Goal: Task Accomplishment & Management: Complete application form

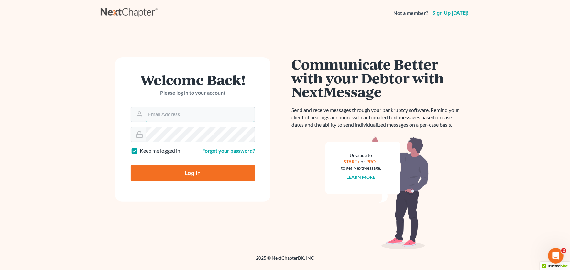
type input "[PERSON_NAME][EMAIL_ADDRESS][PERSON_NAME][DOMAIN_NAME]"
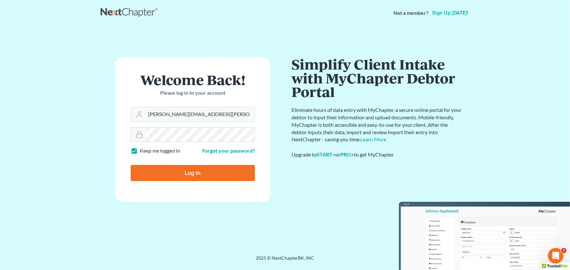
click at [206, 171] on input "Log In" at bounding box center [193, 173] width 124 height 16
type input "Thinking..."
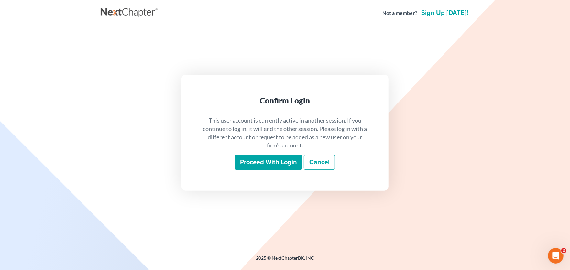
click at [256, 158] on input "Proceed with login" at bounding box center [268, 162] width 67 height 15
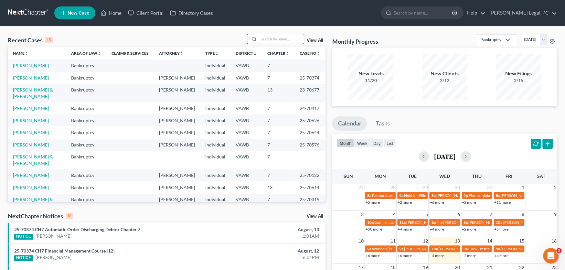
click at [276, 37] on input "search" at bounding box center [281, 38] width 45 height 9
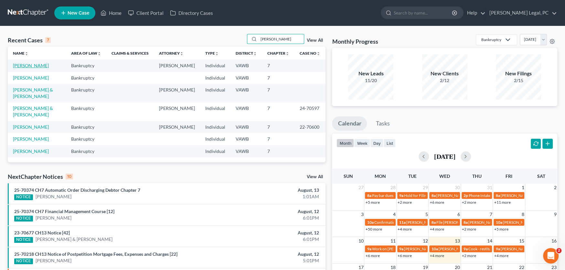
type input "akers"
click at [28, 67] on link "[PERSON_NAME]" at bounding box center [31, 65] width 36 height 5
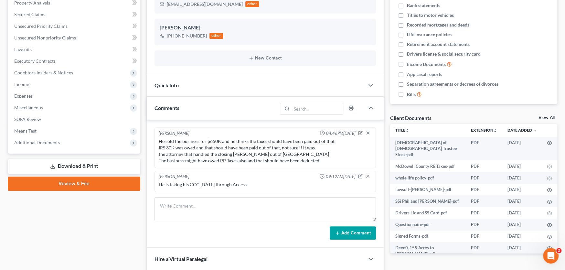
scroll to position [129, 0]
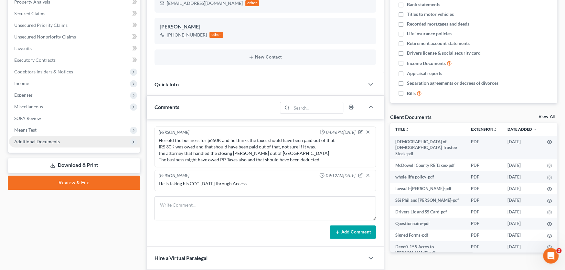
click at [47, 142] on span "Additional Documents" at bounding box center [37, 141] width 46 height 5
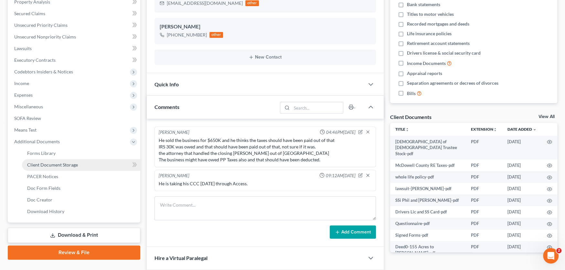
click at [47, 165] on span "Client Document Storage" at bounding box center [52, 164] width 51 height 5
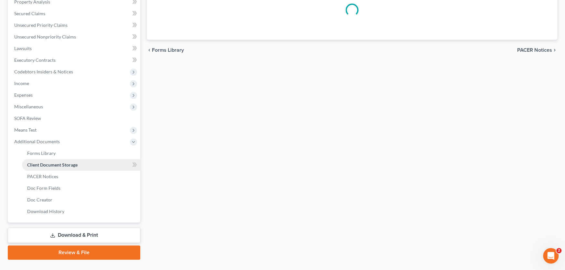
scroll to position [44, 0]
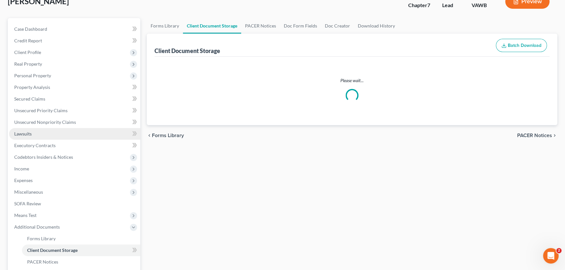
select select "0"
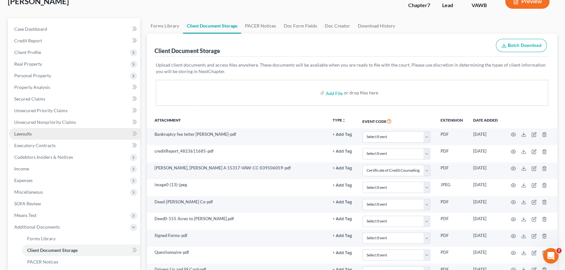
scroll to position [0, 0]
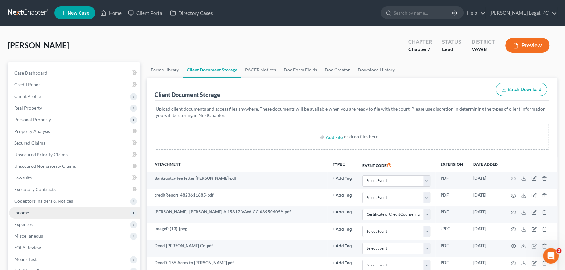
click at [23, 212] on span "Income" at bounding box center [21, 212] width 15 height 5
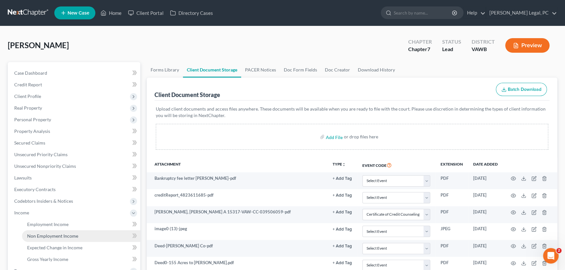
click at [49, 236] on span "Non Employment Income" at bounding box center [52, 235] width 51 height 5
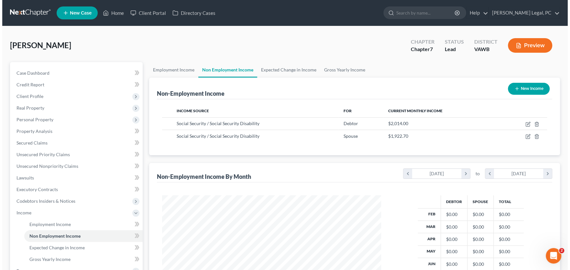
scroll to position [115, 232]
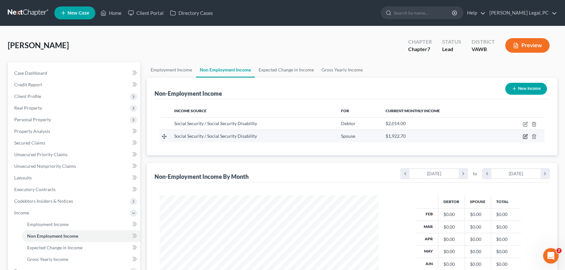
click at [525, 136] on icon "button" at bounding box center [526, 136] width 3 height 3
select select "4"
select select "0"
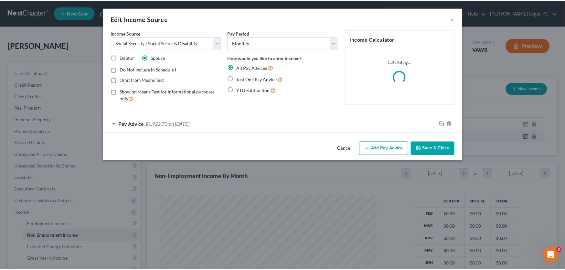
scroll to position [115, 234]
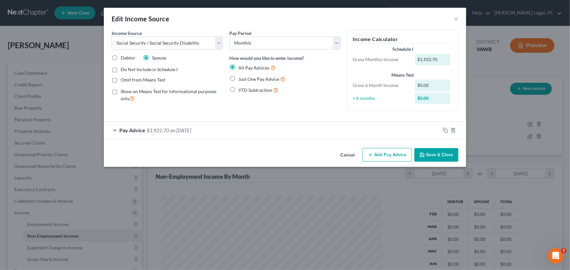
click at [176, 129] on span "on 12/01/2024" at bounding box center [180, 130] width 21 height 6
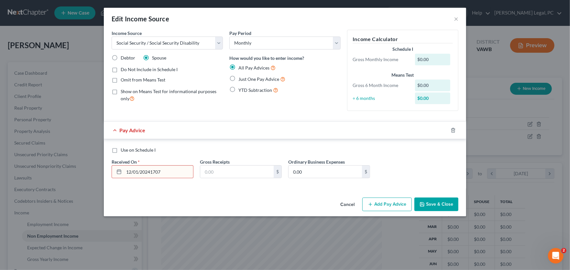
drag, startPoint x: 162, startPoint y: 171, endPoint x: 82, endPoint y: 172, distance: 79.9
click at [82, 172] on div "Edit Income Source × Income Source * Select Unemployment Disability (from emplo…" at bounding box center [285, 135] width 570 height 270
type input "6/1/2025"
click at [210, 173] on input "text" at bounding box center [236, 172] width 73 height 12
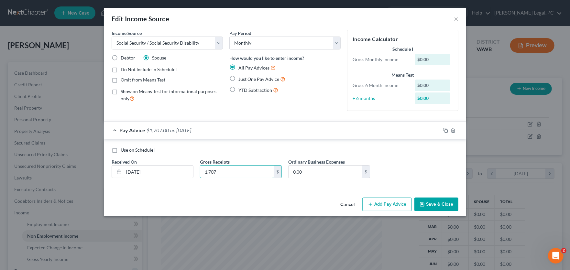
type input "1,707"
click at [431, 200] on button "Save & Close" at bounding box center [436, 205] width 44 height 14
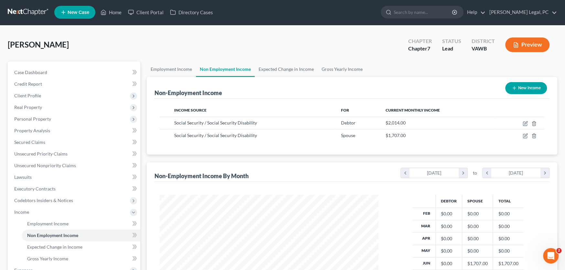
scroll to position [0, 0]
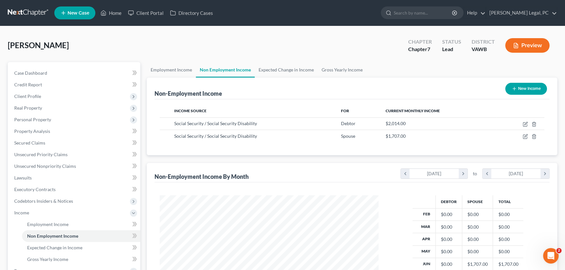
click at [22, 11] on link at bounding box center [28, 13] width 41 height 12
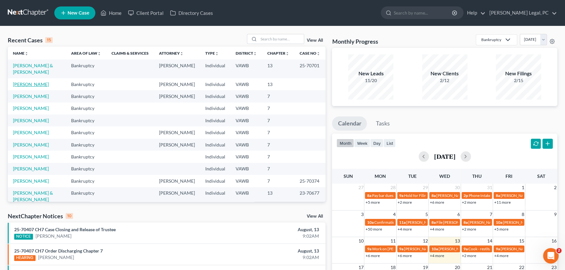
click at [30, 82] on link "[PERSON_NAME]" at bounding box center [31, 84] width 36 height 5
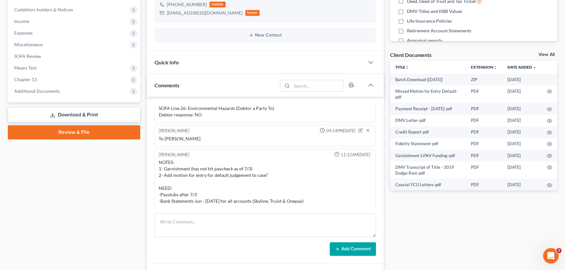
scroll to position [194, 0]
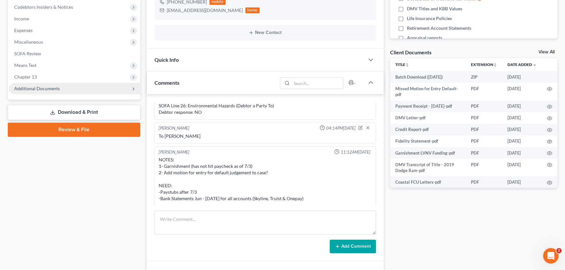
click at [33, 86] on span "Additional Documents" at bounding box center [37, 88] width 46 height 5
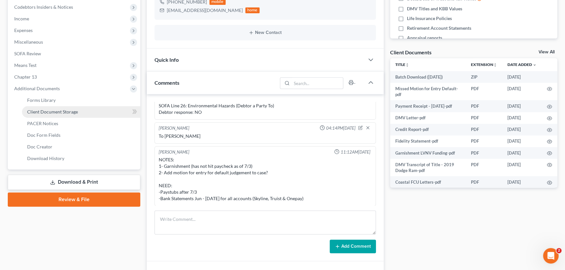
click at [40, 112] on span "Client Document Storage" at bounding box center [52, 111] width 51 height 5
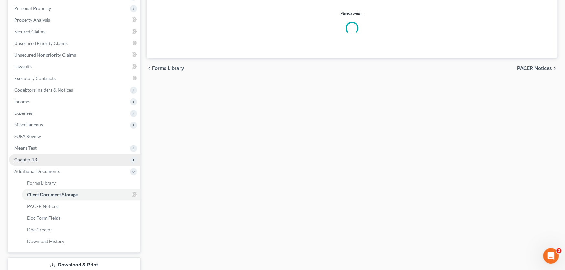
scroll to position [18, 0]
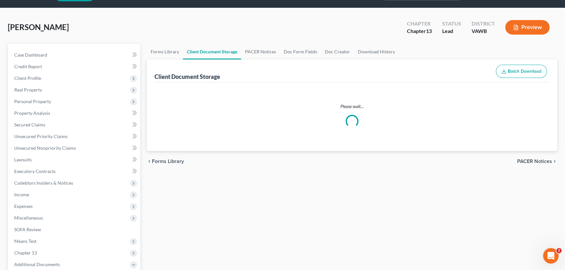
select select "0"
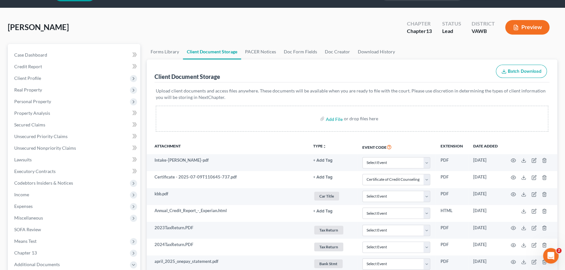
scroll to position [0, 0]
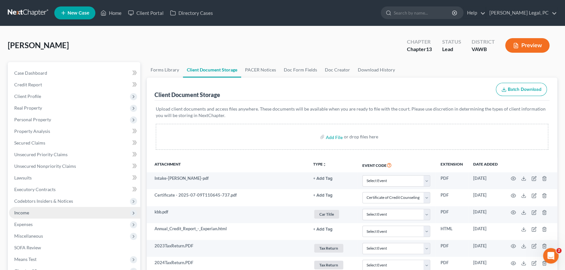
click at [28, 212] on span "Income" at bounding box center [21, 212] width 15 height 5
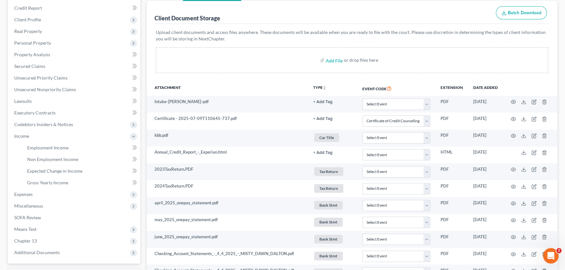
scroll to position [32, 0]
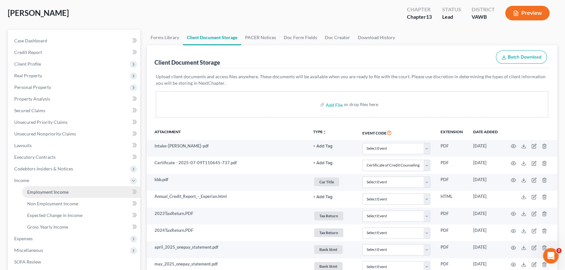
click at [28, 189] on span "Employment Income" at bounding box center [47, 191] width 41 height 5
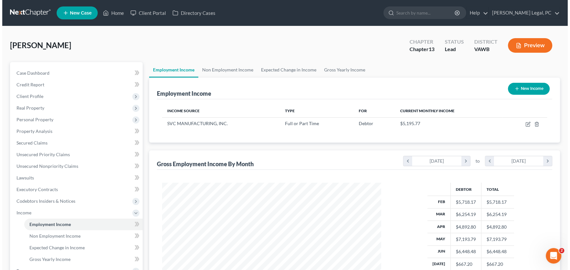
scroll to position [115, 232]
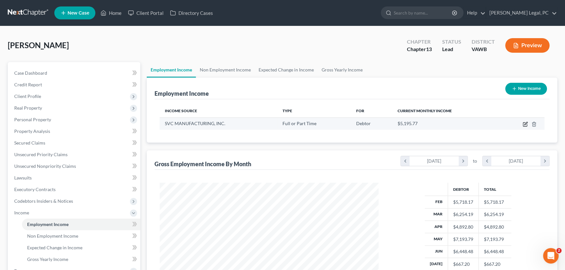
click at [525, 123] on icon "button" at bounding box center [525, 124] width 5 height 5
select select "0"
select select "14"
select select "3"
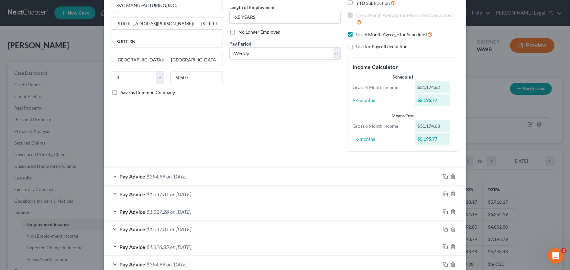
scroll to position [65, 0]
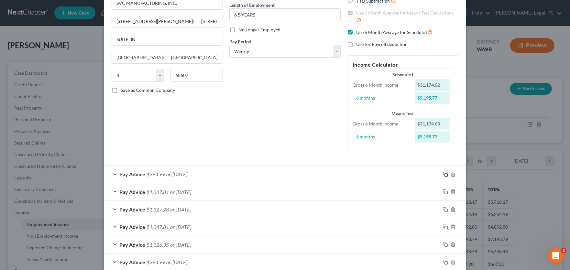
click at [443, 173] on icon "button" at bounding box center [445, 174] width 5 height 5
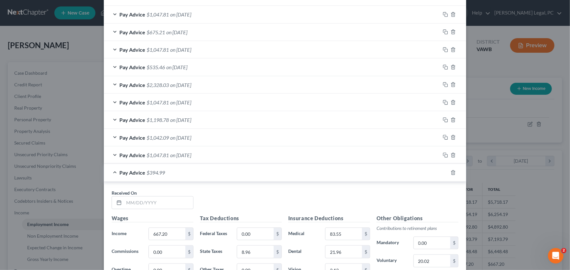
scroll to position [582, 0]
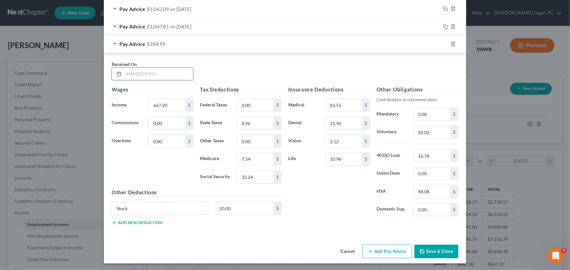
drag, startPoint x: 119, startPoint y: 68, endPoint x: 130, endPoint y: 73, distance: 11.9
click at [121, 69] on div at bounding box center [118, 74] width 12 height 12
click at [131, 73] on input "text" at bounding box center [158, 74] width 69 height 12
type input "8/1/25"
type input "1,946"
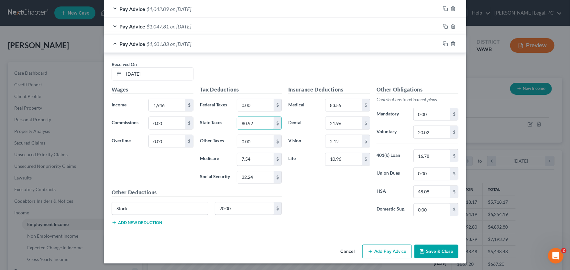
type input "80.92"
type input "26.43"
type input "113"
type input "58.38"
type input "48.08"
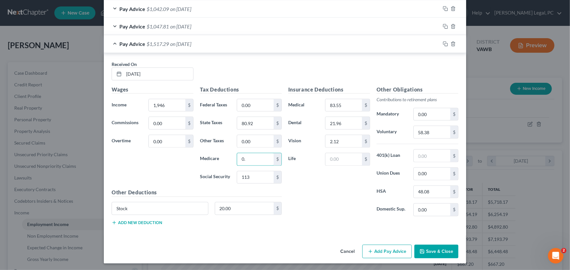
type input "0"
type input "26.43"
click at [347, 159] on input "text" at bounding box center [343, 159] width 37 height 12
type input "9"
type input "6"
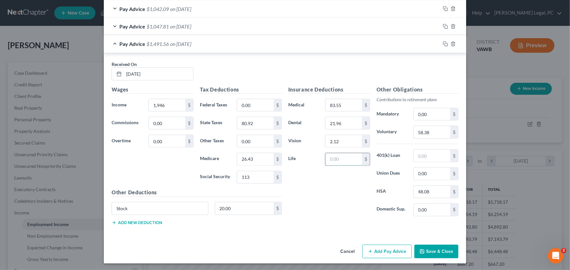
type input "9"
drag, startPoint x: 339, startPoint y: 157, endPoint x: 319, endPoint y: 164, distance: 20.8
click at [322, 164] on div "9. $" at bounding box center [347, 159] width 51 height 13
type input "10.48"
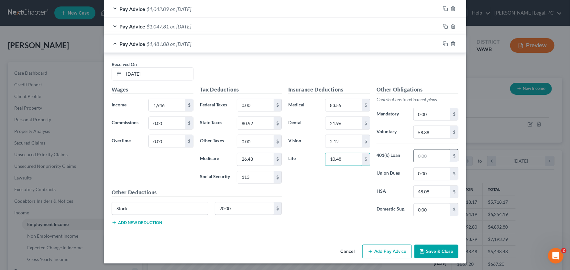
click at [432, 152] on input "text" at bounding box center [432, 156] width 37 height 12
type input "16.78"
type input "20"
type input "10.96"
type input "20"
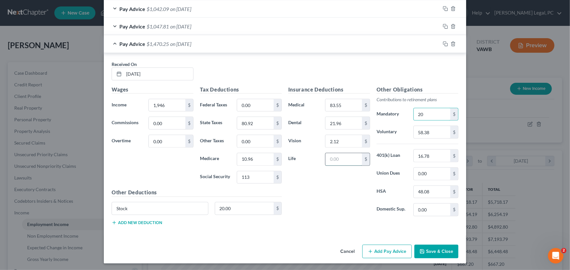
click at [341, 157] on input "text" at bounding box center [343, 159] width 37 height 12
type input "10.96"
click at [148, 220] on button "Add new deduction" at bounding box center [137, 222] width 50 height 5
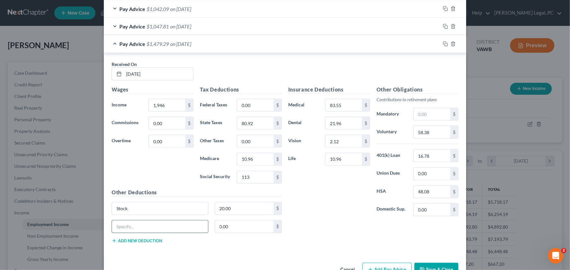
click at [112, 238] on button "Add new deduction" at bounding box center [137, 240] width 50 height 5
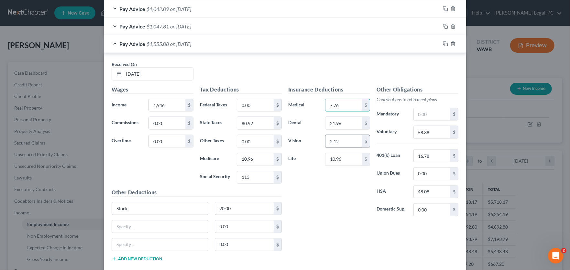
type input "7.76"
type input "1.58"
type input "15.56"
type input "2"
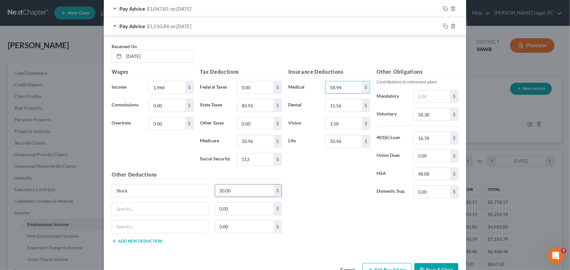
scroll to position [614, 0]
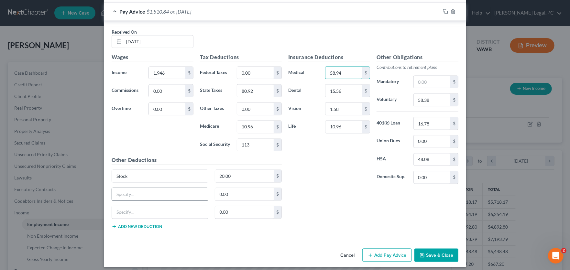
type input "58.94"
click at [126, 198] on input "text" at bounding box center [160, 194] width 96 height 12
type input "LTD and Legal"
type input "7.76"
click at [187, 208] on input "text" at bounding box center [160, 212] width 96 height 12
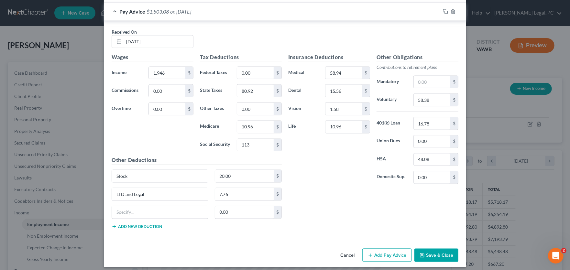
click at [317, 201] on div "Insurance Deductions Medical 58.94 $ Dental 15.56 $ Vision 1.58 $ Life 10.96 $ …" at bounding box center [373, 143] width 177 height 181
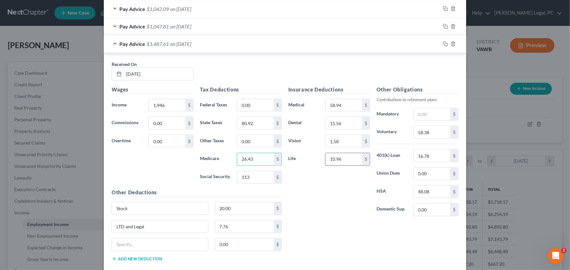
type input "26.43"
type input "10.23"
click at [443, 43] on icon "button" at bounding box center [444, 43] width 3 height 3
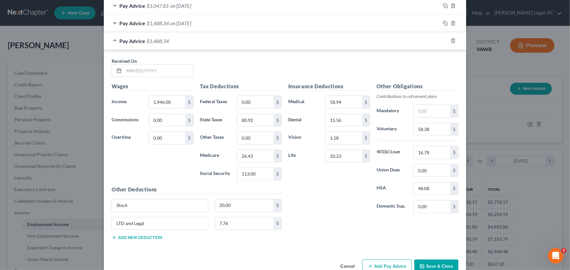
scroll to position [614, 0]
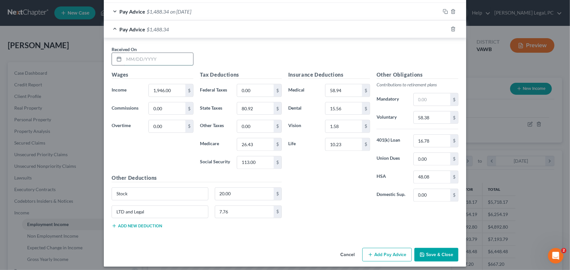
click at [151, 61] on input "text" at bounding box center [158, 59] width 69 height 12
type input "7/18/25"
drag, startPoint x: 170, startPoint y: 97, endPoint x: 112, endPoint y: 98, distance: 58.5
click at [114, 99] on div "Wages Income * 1,946.00 $ Commissions 0.00 $ Overtime 0.00 $" at bounding box center [152, 122] width 88 height 103
click at [170, 90] on input "1,946.00" at bounding box center [167, 90] width 37 height 12
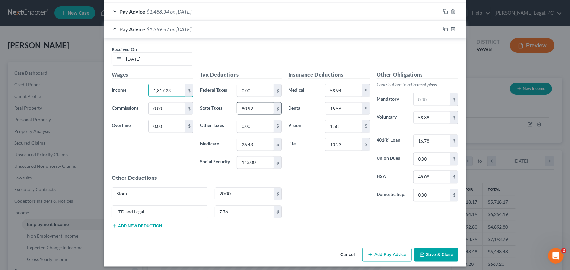
type input "1,817.23"
type input "73.74"
type input "2"
type input "24.56"
type input "105.01"
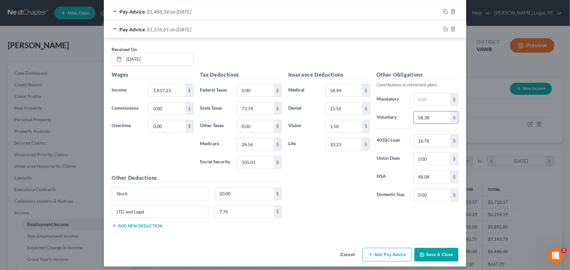
click at [433, 114] on input "58.38" at bounding box center [432, 118] width 37 height 12
type input "54.52"
click at [443, 29] on icon "button" at bounding box center [445, 29] width 5 height 5
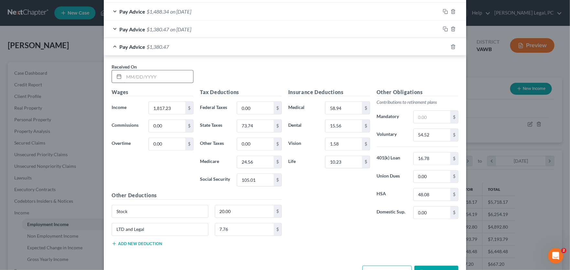
click at [147, 77] on input "text" at bounding box center [158, 77] width 69 height 12
type input "7/11/25"
type input "111.04"
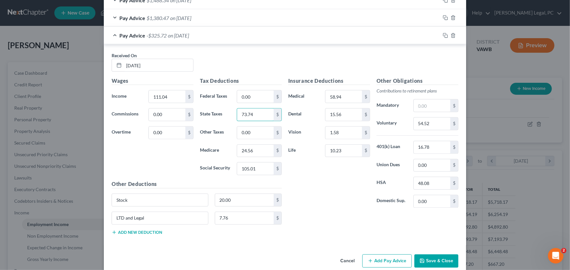
scroll to position [635, 0]
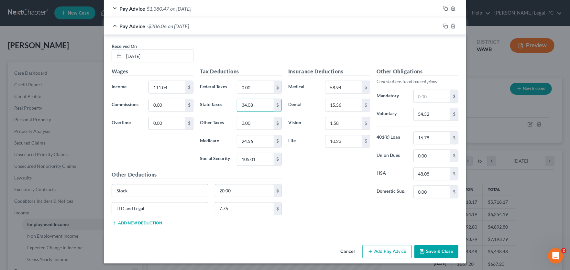
type input "34.08"
type input "14.25"
type input "60.94"
click at [429, 113] on input "54.52" at bounding box center [432, 114] width 37 height 12
type input "33.33"
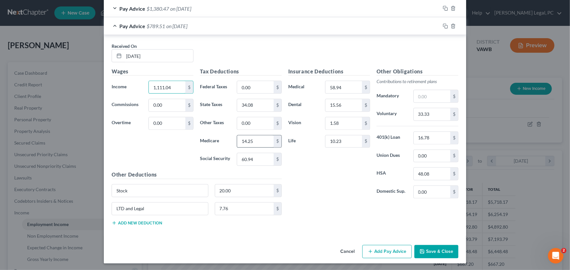
type input "1,111.04"
click at [258, 139] on input "14.25" at bounding box center [255, 142] width 37 height 12
click at [256, 159] on input "60.94" at bounding box center [255, 159] width 37 height 12
click at [344, 85] on input "58.94" at bounding box center [343, 87] width 37 height 12
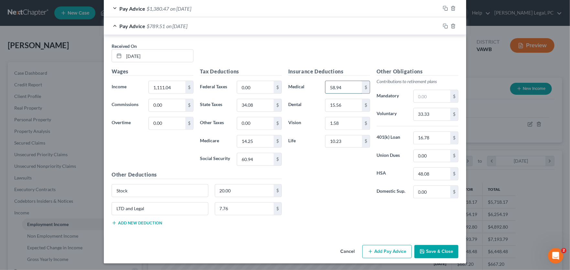
drag, startPoint x: 342, startPoint y: 86, endPoint x: 324, endPoint y: 90, distance: 17.9
click at [325, 90] on input "58.94" at bounding box center [343, 87] width 37 height 12
type input "62.31"
click at [345, 103] on input "15.56" at bounding box center [343, 105] width 37 height 12
type input "16.84"
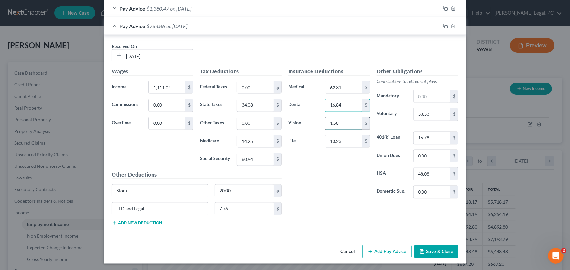
click at [352, 124] on input "1.58" at bounding box center [343, 123] width 37 height 12
drag, startPoint x: 334, startPoint y: 122, endPoint x: 336, endPoint y: 117, distance: 4.9
click at [334, 122] on input "1.58" at bounding box center [343, 123] width 37 height 12
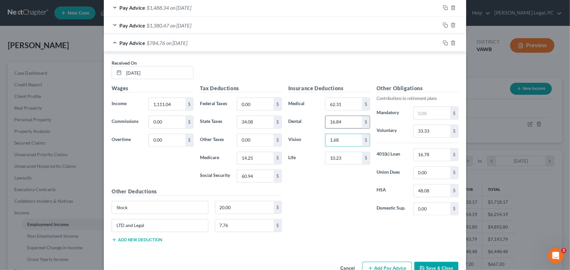
scroll to position [602, 0]
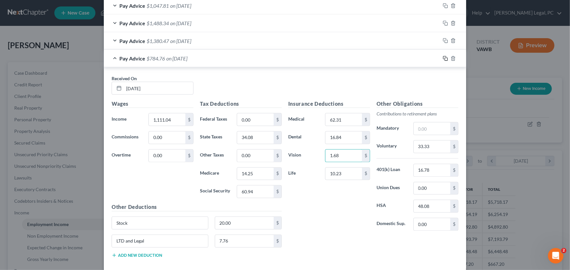
type input "1.68"
click at [443, 58] on icon "button" at bounding box center [445, 58] width 5 height 5
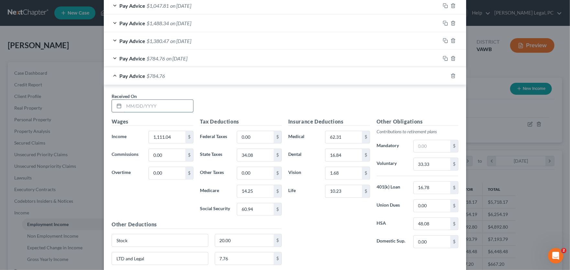
click at [145, 103] on input "text" at bounding box center [158, 106] width 69 height 12
type input "8/"
click at [451, 75] on polyline "button" at bounding box center [453, 75] width 4 height 0
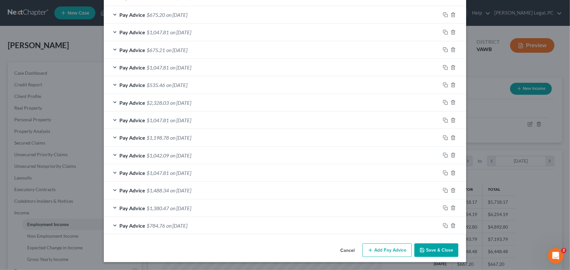
scroll to position [434, 0]
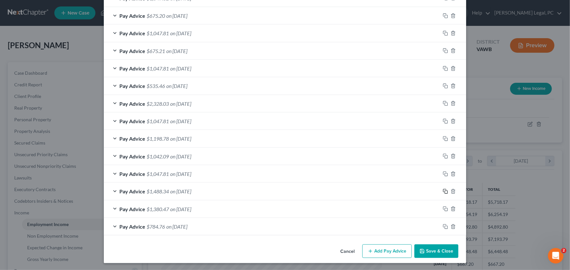
drag, startPoint x: 443, startPoint y: 191, endPoint x: 420, endPoint y: 178, distance: 26.2
click at [444, 191] on icon "button" at bounding box center [445, 191] width 5 height 5
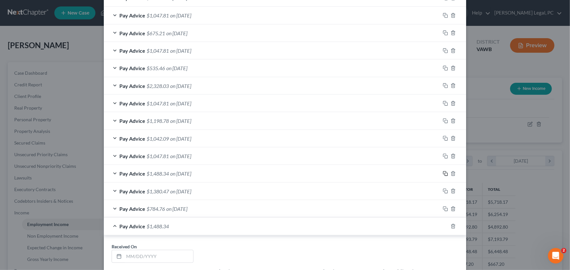
scroll to position [563, 0]
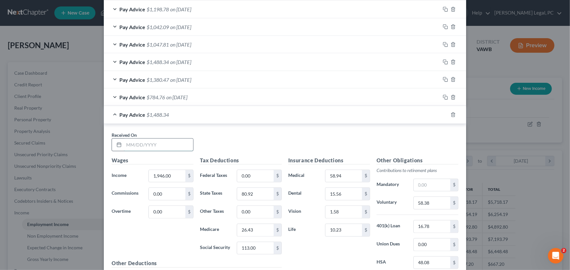
click at [153, 147] on input "text" at bounding box center [158, 145] width 69 height 12
type input "08/08/25"
type input "1,445.60"
click at [262, 195] on input "80.92" at bounding box center [255, 194] width 37 height 12
type input "53.01"
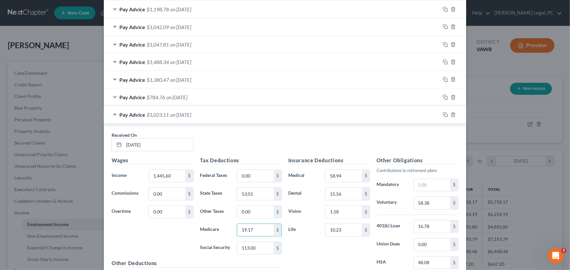
type input "19.17"
type input "81.98"
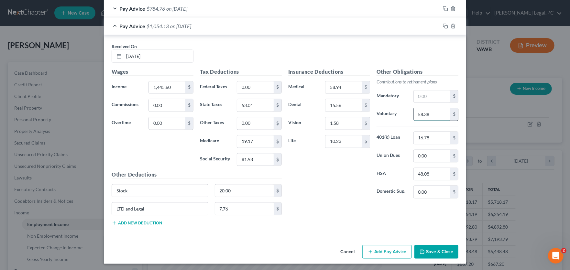
click at [435, 111] on input "58.38" at bounding box center [432, 114] width 37 height 12
type input "43.37"
click at [443, 26] on icon "button" at bounding box center [445, 26] width 5 height 5
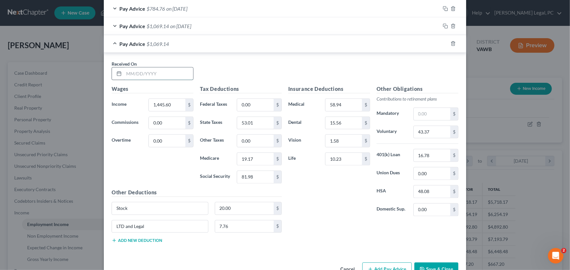
click at [135, 74] on input "text" at bounding box center [158, 74] width 69 height 12
type input "8/15/25"
type input "1,000.80"
type input "28.20"
type input "12.72"
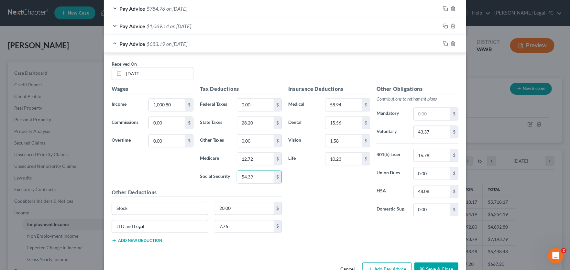
type input "54.39"
click at [430, 131] on input "43.37" at bounding box center [432, 132] width 37 height 12
type input "30.02"
click at [443, 43] on icon "button" at bounding box center [445, 43] width 5 height 5
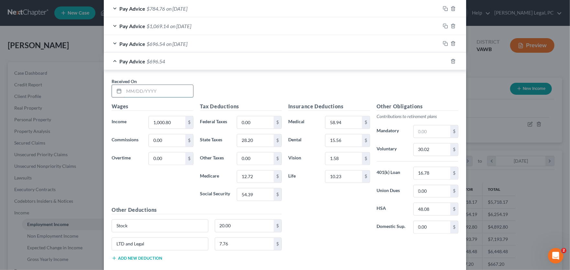
click at [152, 89] on input "text" at bounding box center [158, 91] width 69 height 12
type input "7/25/25"
type input "1,946"
type input "80.92"
type input "26.43"
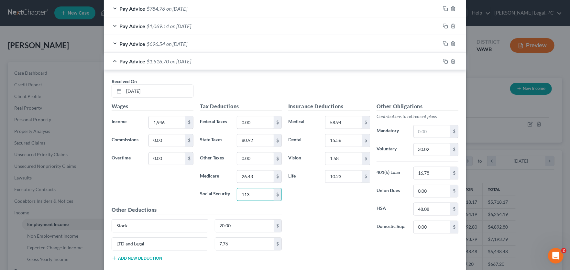
type input "113"
click at [435, 150] on input "30.02" at bounding box center [432, 150] width 37 height 12
type input "58.38"
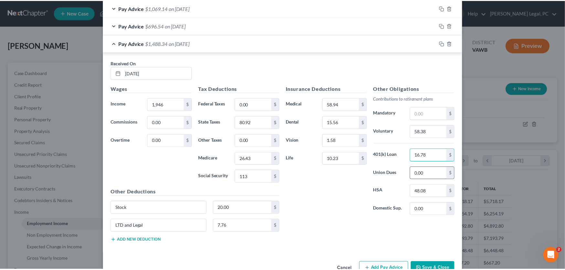
scroll to position [687, 0]
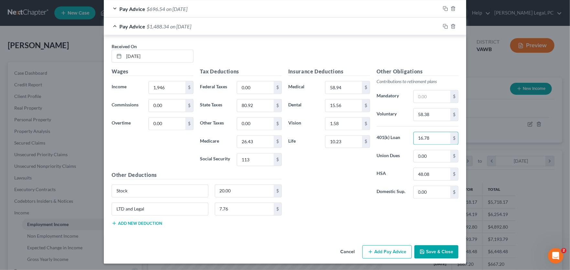
click at [442, 252] on button "Save & Close" at bounding box center [436, 252] width 44 height 14
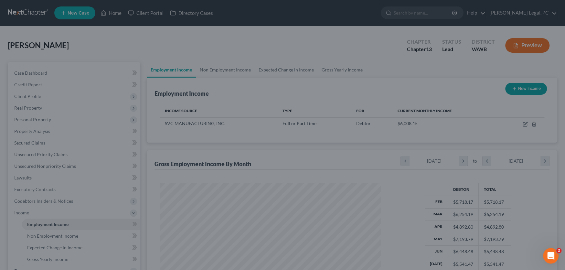
scroll to position [323307, 323190]
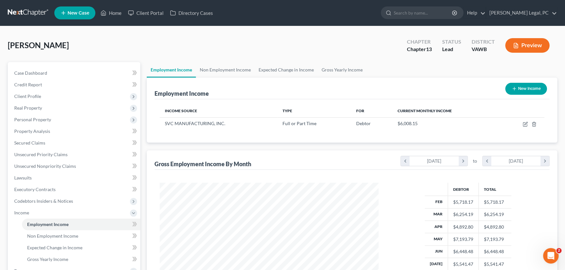
click at [24, 11] on link at bounding box center [28, 13] width 41 height 12
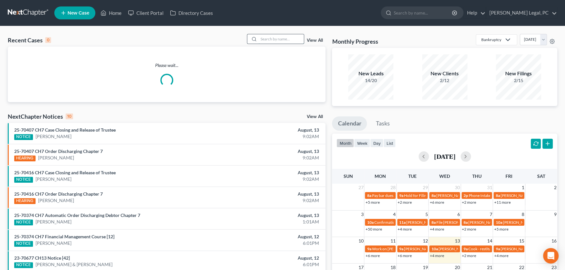
click at [269, 40] on input "search" at bounding box center [281, 38] width 45 height 9
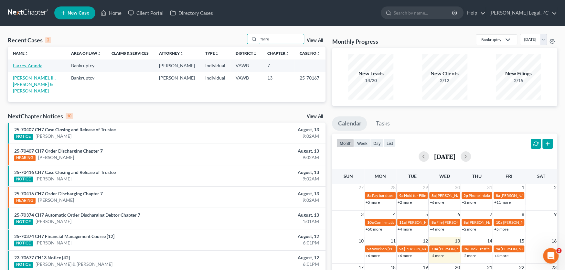
type input "farre"
click at [25, 67] on link "Farres, Amnda" at bounding box center [27, 65] width 29 height 5
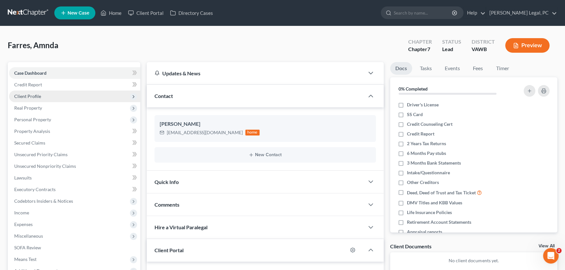
click at [32, 97] on span "Client Profile" at bounding box center [27, 95] width 27 height 5
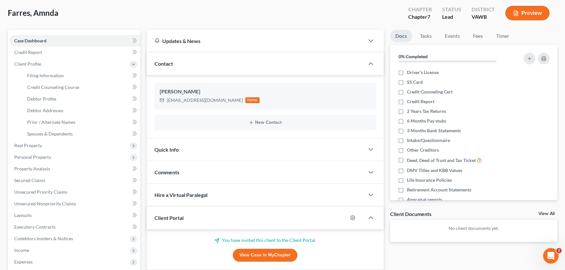
scroll to position [14, 0]
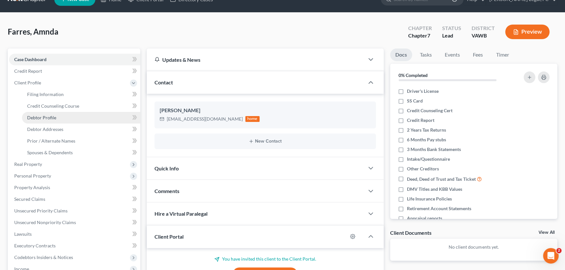
click at [47, 116] on span "Debtor Profile" at bounding box center [41, 117] width 29 height 5
select select "0"
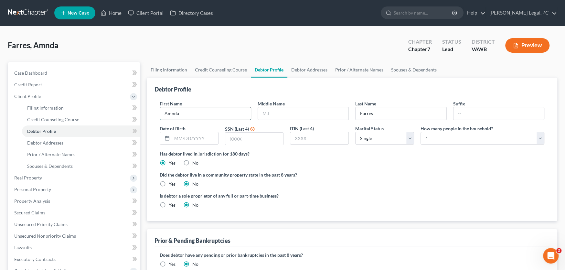
click at [172, 113] on input "Amnda" at bounding box center [205, 113] width 91 height 12
type input "Amanda"
click at [106, 144] on link "Debtor Addresses" at bounding box center [81, 143] width 118 height 12
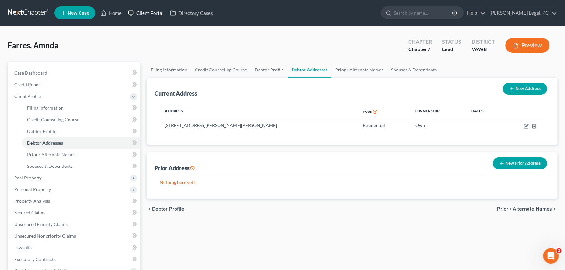
click at [143, 12] on link "Client Portal" at bounding box center [146, 13] width 42 height 12
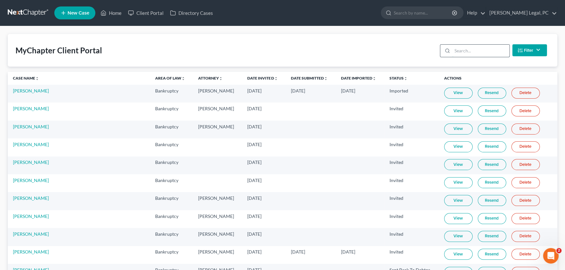
click at [464, 50] on input "search" at bounding box center [480, 51] width 57 height 12
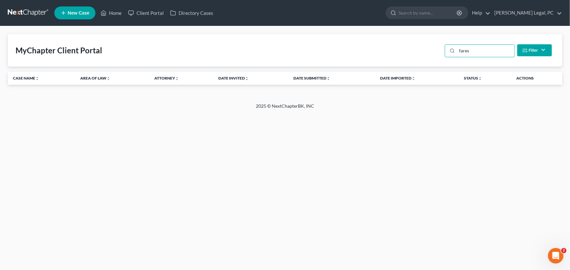
drag, startPoint x: 474, startPoint y: 51, endPoint x: 417, endPoint y: 51, distance: 56.9
click at [417, 51] on div "MyChapter Client Portal fares Filter Status Filter... Invited In Progress Ready…" at bounding box center [285, 50] width 554 height 33
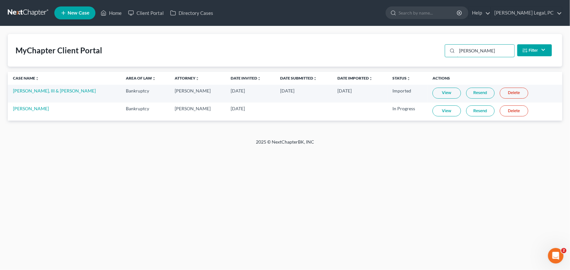
type input "farr"
click at [467, 109] on link "Resend" at bounding box center [480, 110] width 28 height 11
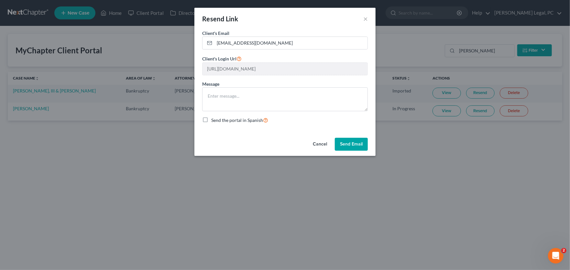
click at [348, 143] on button "Send Email" at bounding box center [351, 144] width 33 height 13
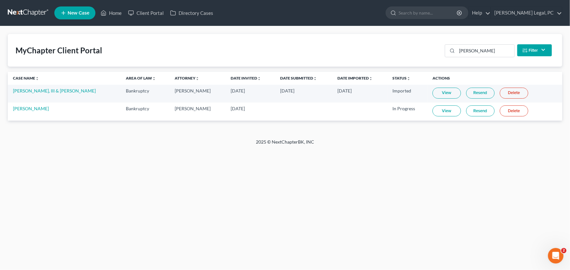
click at [26, 11] on link at bounding box center [28, 13] width 41 height 12
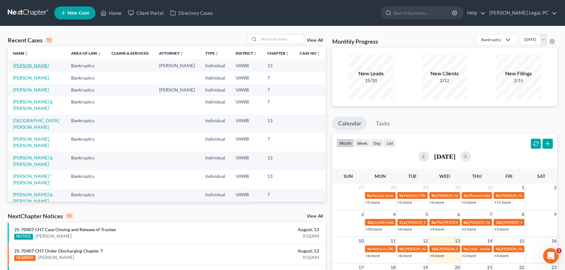
click at [32, 65] on link "[PERSON_NAME]" at bounding box center [31, 65] width 36 height 5
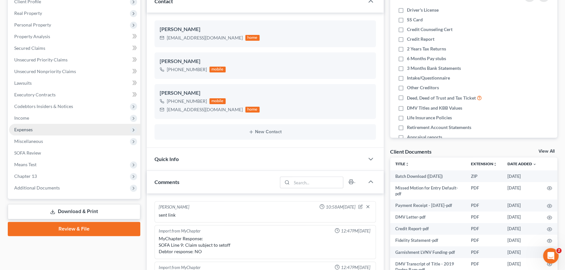
scroll to position [222, 0]
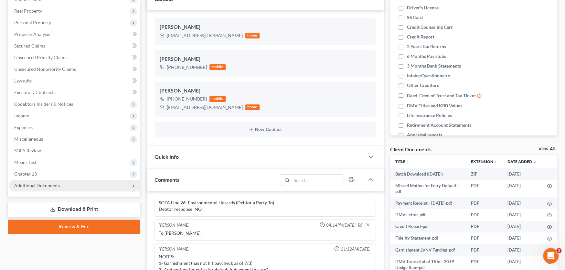
click at [46, 186] on span "Additional Documents" at bounding box center [37, 185] width 46 height 5
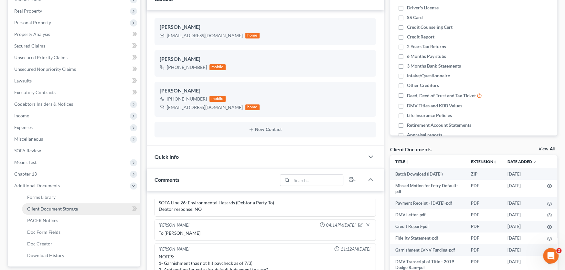
click at [54, 207] on span "Client Document Storage" at bounding box center [52, 208] width 51 height 5
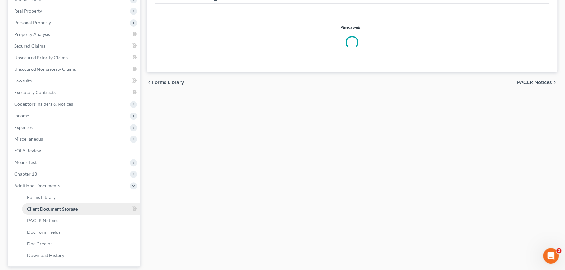
scroll to position [14, 0]
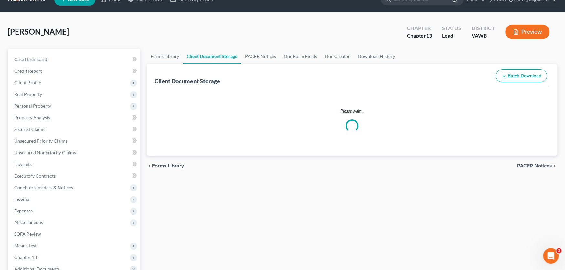
select select "0"
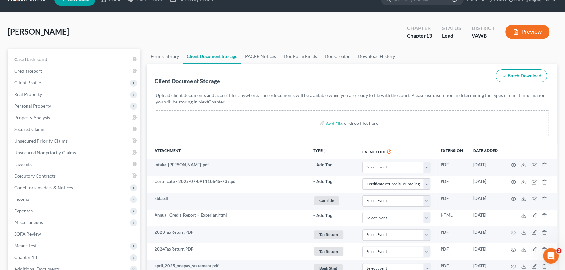
scroll to position [0, 0]
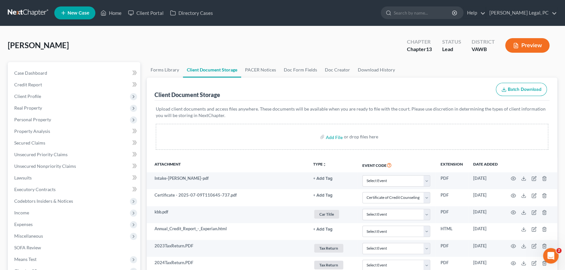
select select "0"
click at [24, 12] on link at bounding box center [28, 13] width 41 height 12
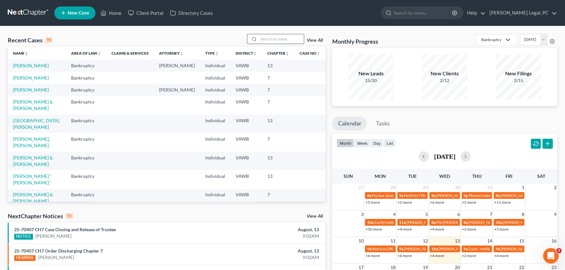
click at [262, 38] on input "search" at bounding box center [281, 38] width 45 height 9
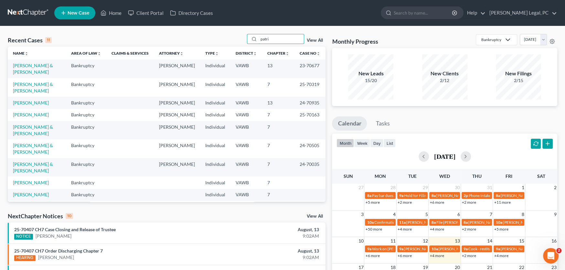
type input "patri"
click at [42, 65] on link "[PERSON_NAME] & [PERSON_NAME]" at bounding box center [33, 69] width 40 height 12
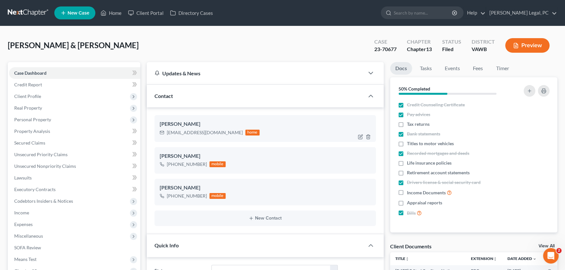
scroll to position [148, 0]
drag, startPoint x: 223, startPoint y: 133, endPoint x: 168, endPoint y: 133, distance: 55.6
click at [168, 133] on div "melissapatrick02@gmail.com" at bounding box center [205, 132] width 76 height 6
copy div "melissapatrick02@gmail.com"
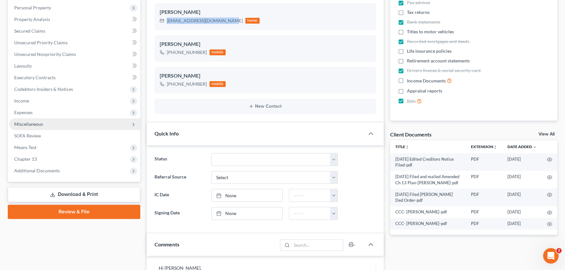
scroll to position [129, 0]
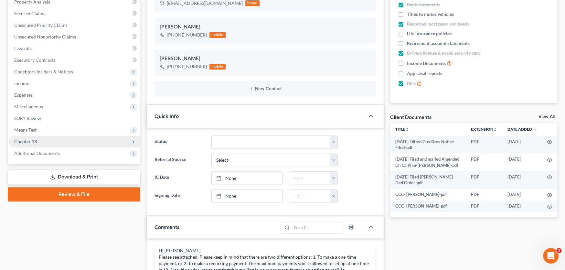
click at [49, 146] on span "Chapter 13" at bounding box center [74, 142] width 131 height 12
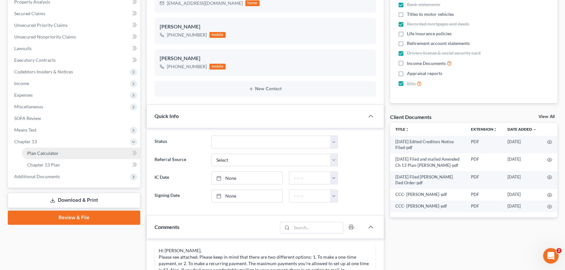
click at [49, 151] on span "Plan Calculator" at bounding box center [42, 152] width 31 height 5
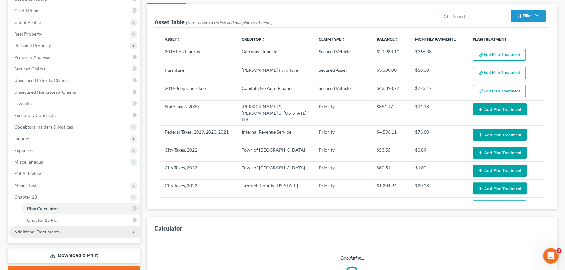
scroll to position [108, 0]
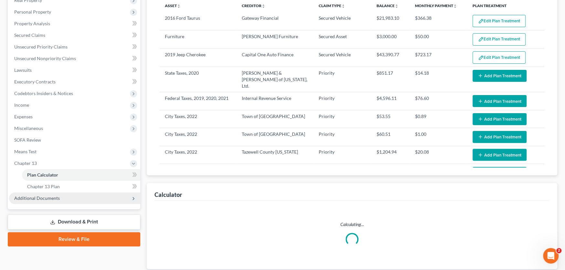
click at [53, 195] on span "Additional Documents" at bounding box center [37, 197] width 46 height 5
select select "59"
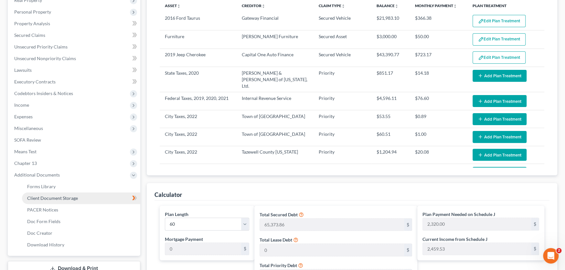
click at [65, 192] on link "Client Document Storage" at bounding box center [81, 198] width 118 height 12
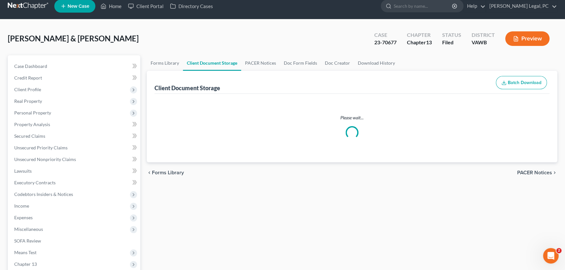
select select "0"
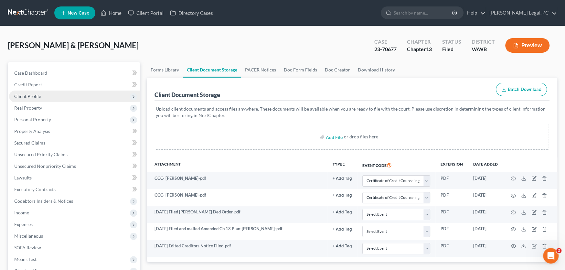
select select "0"
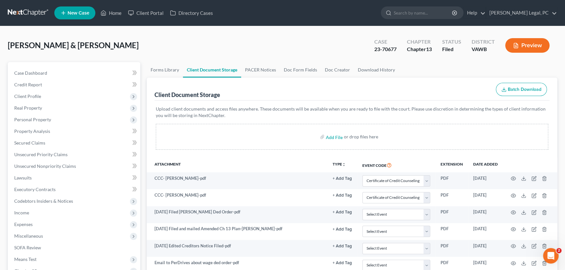
click at [26, 11] on link at bounding box center [28, 13] width 41 height 12
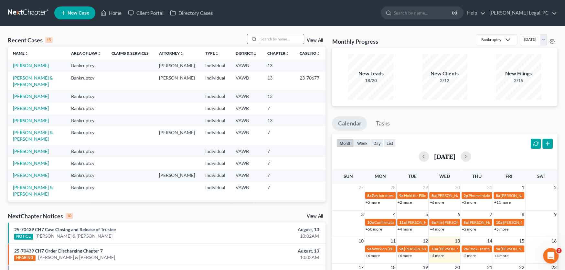
click at [267, 42] on input "search" at bounding box center [281, 38] width 45 height 9
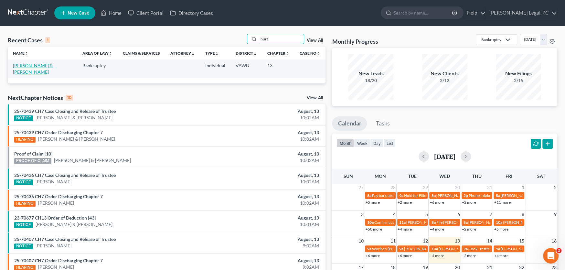
type input "hurt"
click at [34, 65] on link "[PERSON_NAME] & [PERSON_NAME]" at bounding box center [33, 69] width 40 height 12
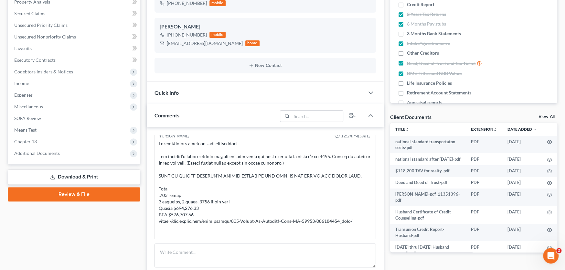
scroll to position [772, 0]
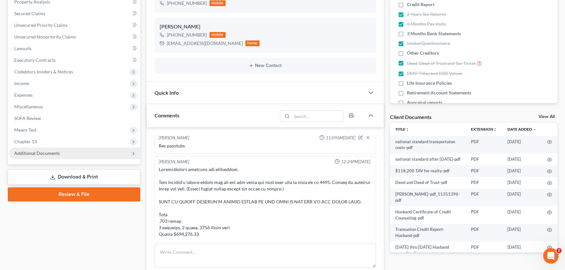
click at [44, 151] on span "Additional Documents" at bounding box center [37, 152] width 46 height 5
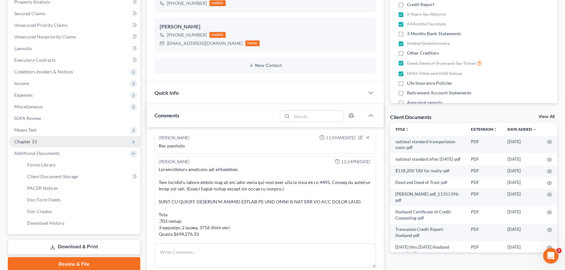
click at [39, 144] on span "Chapter 13" at bounding box center [74, 142] width 131 height 12
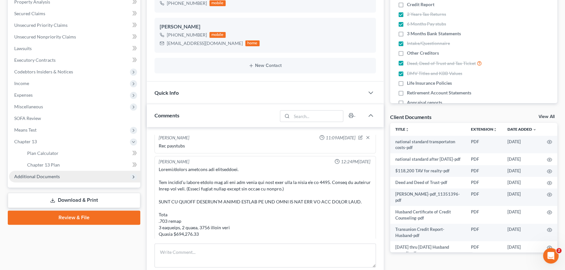
click at [37, 174] on span "Additional Documents" at bounding box center [37, 176] width 46 height 5
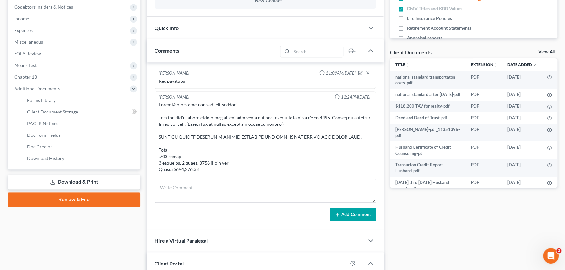
click at [83, 182] on link "Download & Print" at bounding box center [74, 182] width 133 height 15
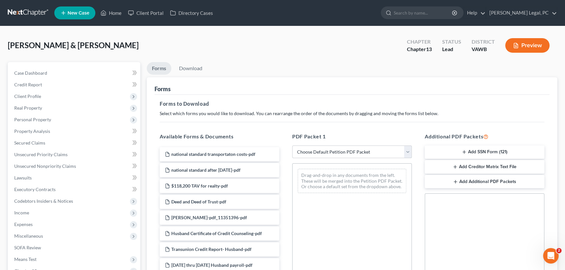
click at [402, 153] on select "Choose Default Petition PDF Packet Complete Bankruptcy Petition (all forms and …" at bounding box center [352, 152] width 120 height 13
select select "3"
click at [292, 146] on select "Choose Default Petition PDF Packet Complete Bankruptcy Petition (all forms and …" at bounding box center [352, 152] width 120 height 13
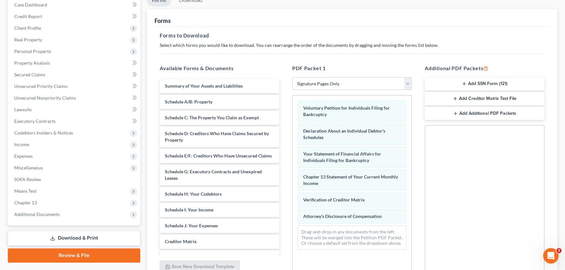
scroll to position [129, 0]
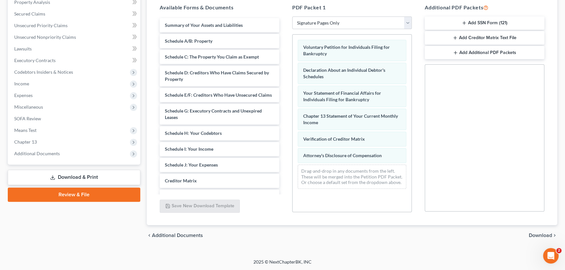
click at [542, 234] on span "Download" at bounding box center [540, 235] width 23 height 5
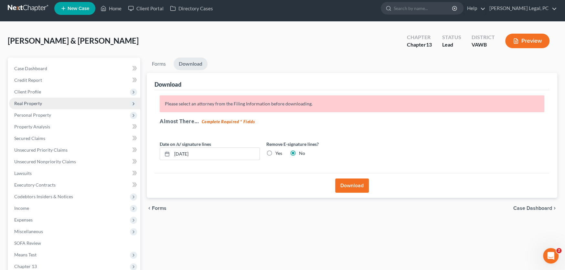
scroll to position [0, 0]
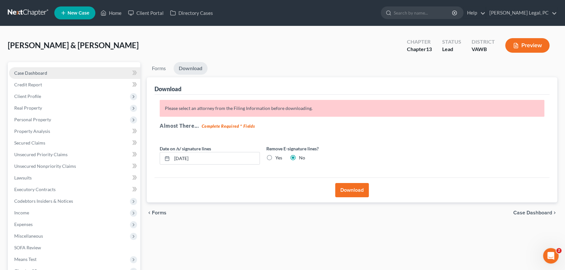
click at [30, 72] on span "Case Dashboard" at bounding box center [30, 72] width 33 height 5
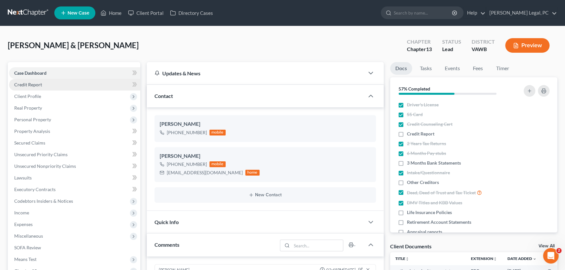
scroll to position [999, 0]
click at [33, 84] on span "Credit Report" at bounding box center [28, 84] width 28 height 5
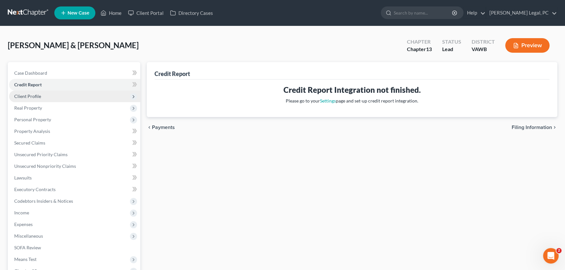
click at [32, 94] on span "Client Profile" at bounding box center [27, 95] width 27 height 5
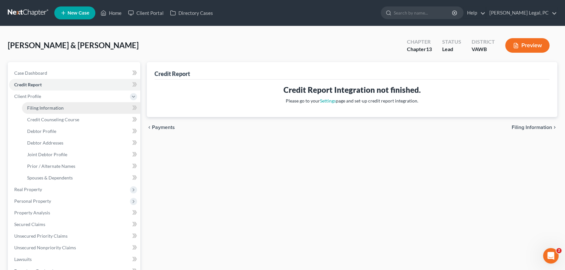
click at [37, 111] on link "Filing Information" at bounding box center [81, 108] width 118 height 12
select select "1"
select select "3"
select select "48"
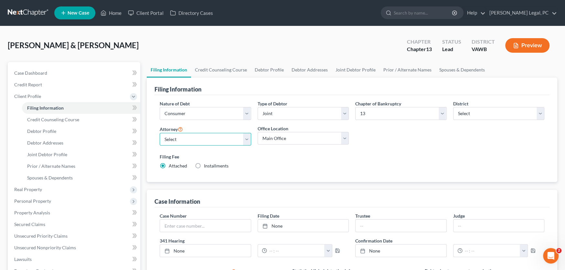
click at [208, 139] on select "Select Shane Hiatt - VAWB Scot Farthing - VAWB" at bounding box center [206, 139] width 92 height 13
select select "0"
click at [160, 133] on select "Select Shane Hiatt - VAWB Scot Farthing - VAWB" at bounding box center [206, 139] width 92 height 13
click at [268, 70] on link "Debtor Profile" at bounding box center [269, 70] width 37 height 16
select select "1"
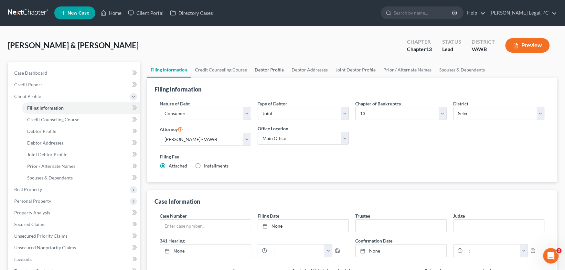
select select "3"
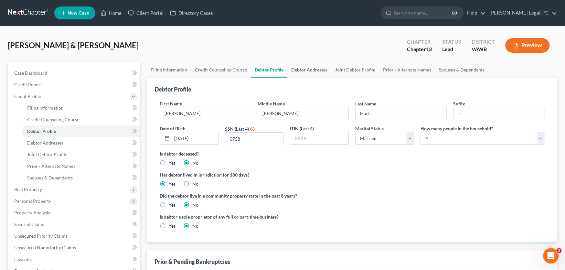
click at [320, 72] on link "Debtor Addresses" at bounding box center [310, 70] width 44 height 16
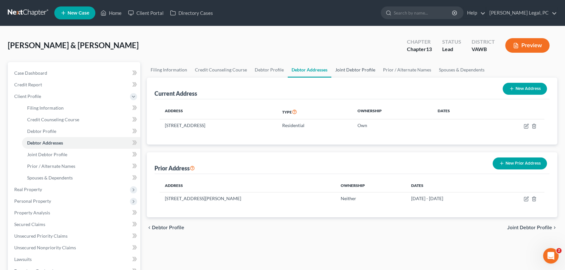
click at [343, 71] on link "Joint Debtor Profile" at bounding box center [356, 70] width 48 height 16
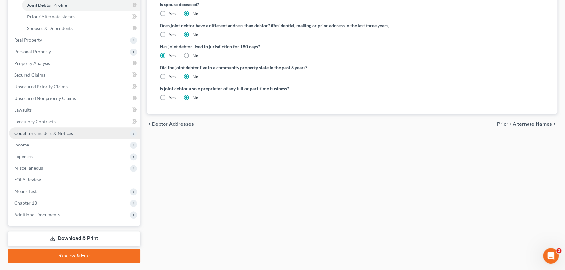
scroll to position [166, 0]
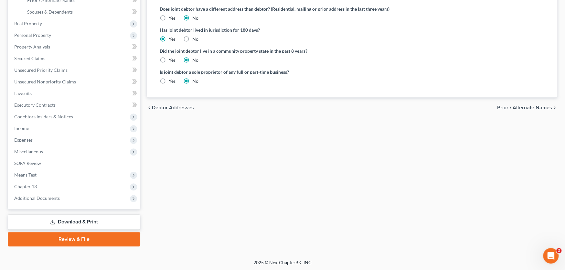
click at [96, 241] on link "Review & File" at bounding box center [74, 239] width 133 height 14
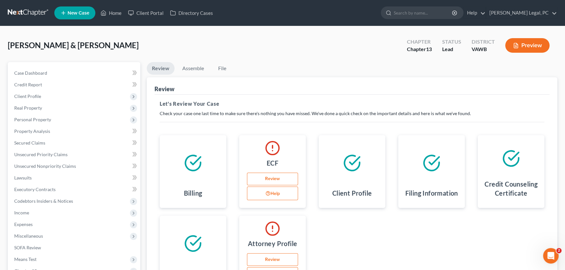
click at [286, 182] on link "Review" at bounding box center [272, 179] width 51 height 13
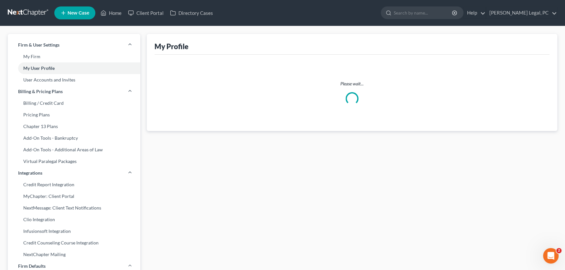
select select "48"
select select "assistant"
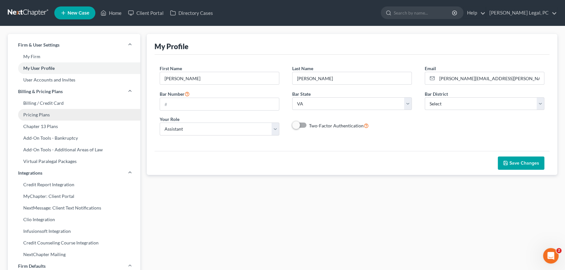
click at [38, 112] on link "Pricing Plans" at bounding box center [74, 115] width 133 height 12
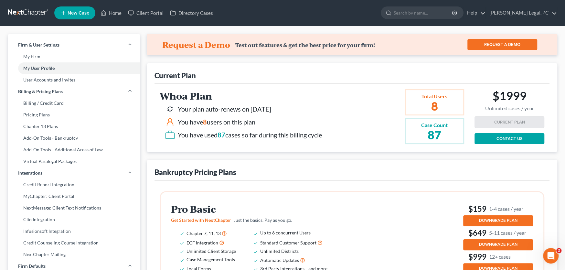
click at [20, 8] on link at bounding box center [28, 13] width 41 height 12
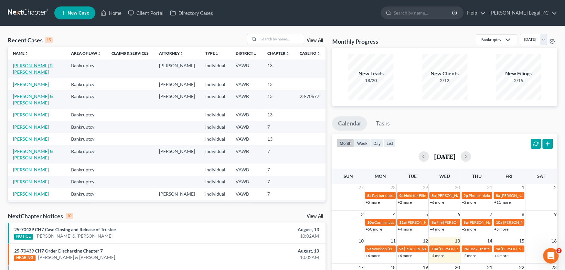
click at [33, 64] on link "[PERSON_NAME] & [PERSON_NAME]" at bounding box center [33, 69] width 40 height 12
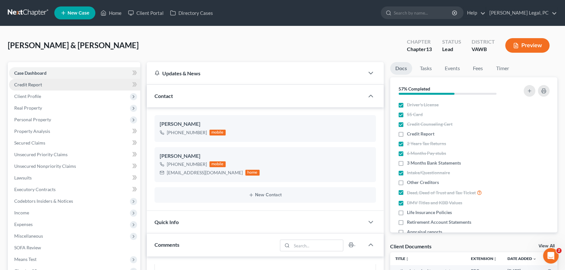
click at [35, 84] on span "Credit Report" at bounding box center [28, 84] width 28 height 5
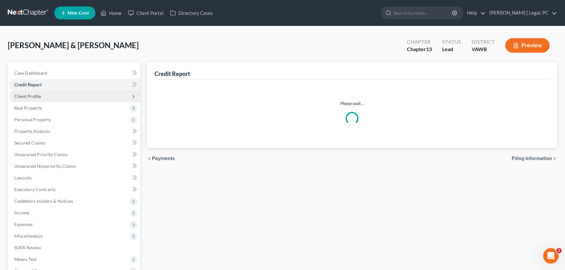
click at [35, 95] on span "Client Profile" at bounding box center [27, 95] width 27 height 5
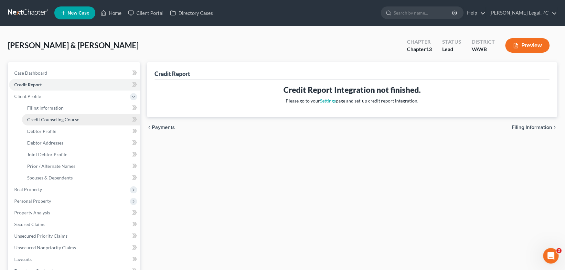
click at [63, 122] on link "Credit Counseling Course" at bounding box center [81, 120] width 118 height 12
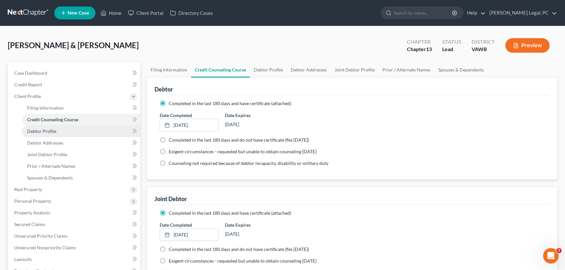
click at [59, 131] on link "Debtor Profile" at bounding box center [81, 131] width 118 height 12
select select "1"
select select "3"
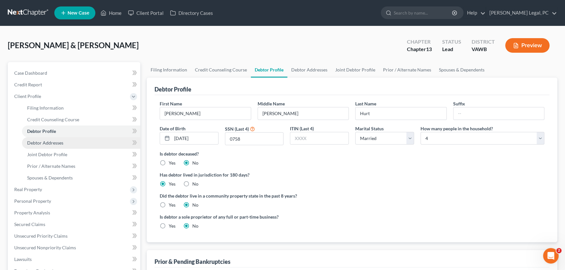
click at [58, 138] on link "Debtor Addresses" at bounding box center [81, 143] width 118 height 12
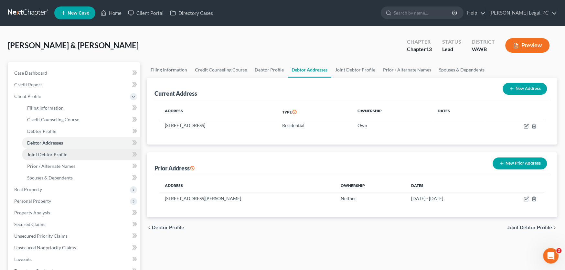
click at [58, 154] on span "Joint Debtor Profile" at bounding box center [47, 154] width 40 height 5
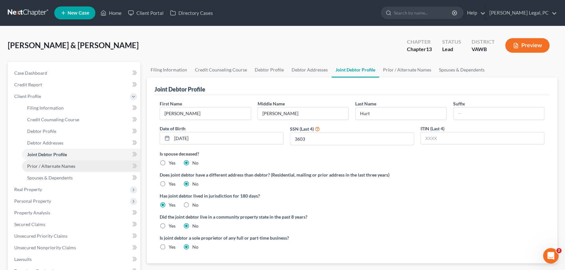
click at [61, 166] on span "Prior / Alternate Names" at bounding box center [51, 165] width 48 height 5
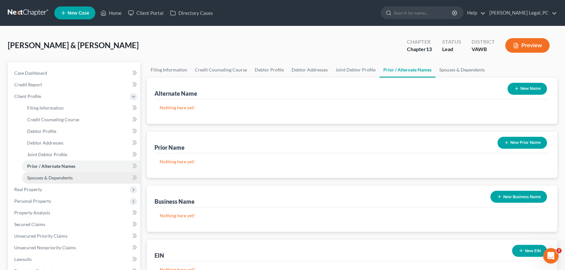
click at [60, 176] on span "Spouses & Dependents" at bounding box center [50, 177] width 46 height 5
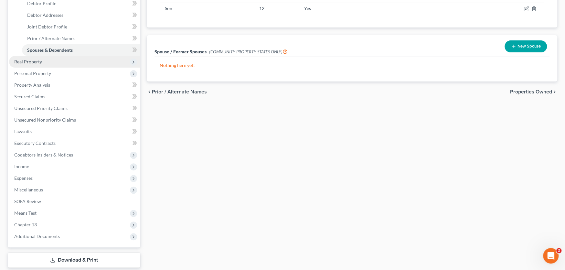
scroll to position [166, 0]
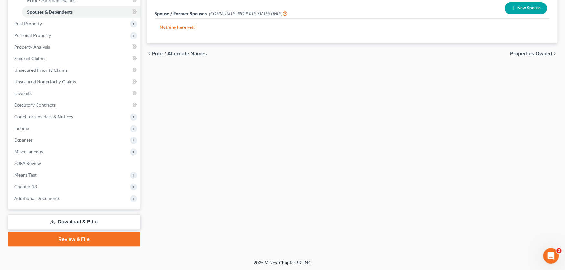
click at [69, 235] on link "Review & File" at bounding box center [74, 239] width 133 height 14
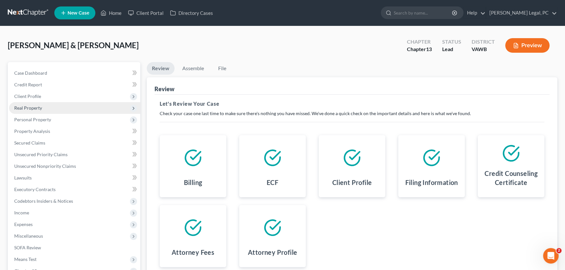
scroll to position [85, 0]
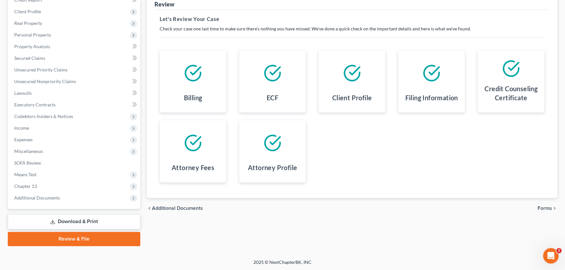
click at [66, 222] on link "Download & Print" at bounding box center [74, 221] width 133 height 15
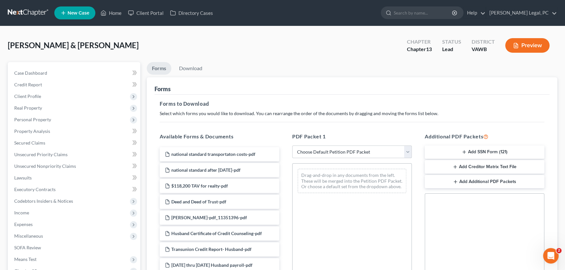
click at [325, 153] on select "Choose Default Petition PDF Packet Complete Bankruptcy Petition (all forms and …" at bounding box center [352, 152] width 120 height 13
select select "3"
click at [292, 146] on select "Choose Default Petition PDF Packet Complete Bankruptcy Petition (all forms and …" at bounding box center [352, 152] width 120 height 13
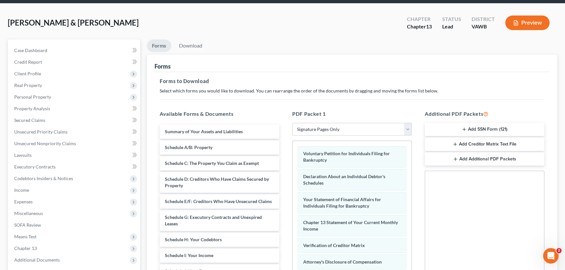
scroll to position [129, 0]
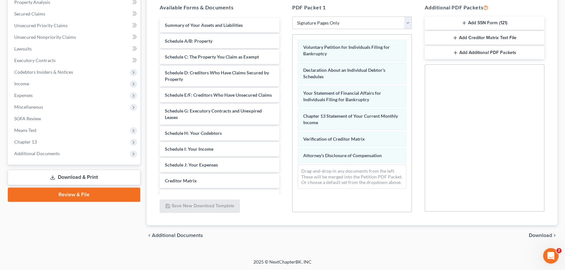
click at [544, 231] on div "chevron_left Additional Documents Download chevron_right" at bounding box center [352, 235] width 411 height 21
click at [544, 236] on span "Download" at bounding box center [540, 235] width 23 height 5
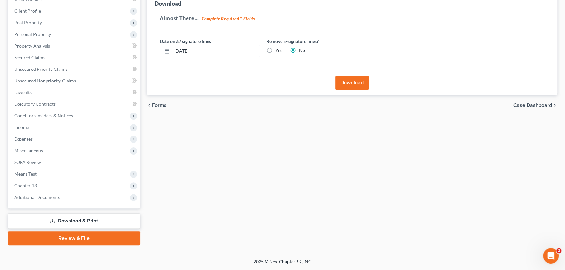
scroll to position [85, 0]
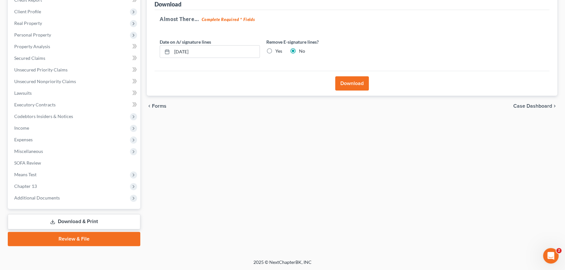
click at [351, 81] on button "Download" at bounding box center [352, 83] width 34 height 14
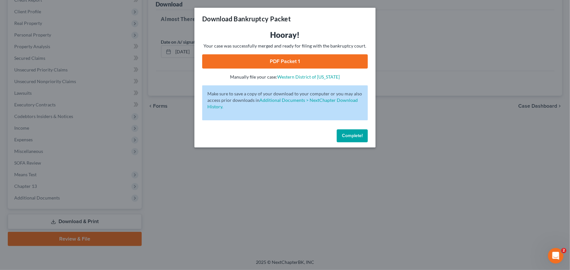
click at [301, 64] on link "PDF Packet 1" at bounding box center [285, 61] width 166 height 14
click at [346, 137] on span "Complete!" at bounding box center [352, 135] width 21 height 5
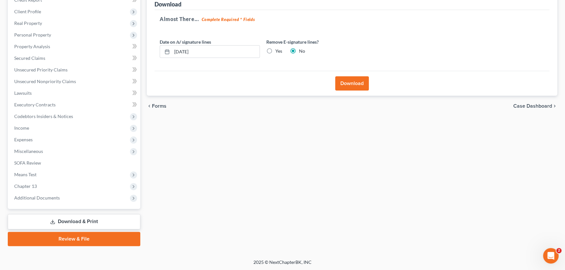
click at [75, 223] on link "Download & Print" at bounding box center [74, 221] width 133 height 15
click at [88, 221] on link "Download & Print" at bounding box center [74, 221] width 133 height 15
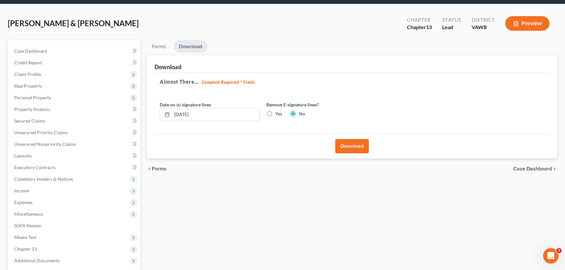
scroll to position [20, 0]
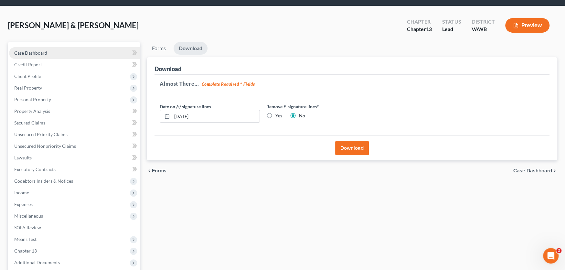
click at [29, 55] on link "Case Dashboard" at bounding box center [74, 53] width 131 height 12
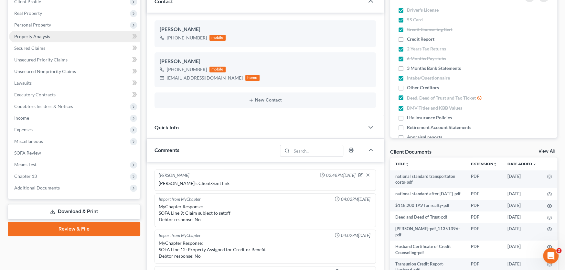
scroll to position [999, 0]
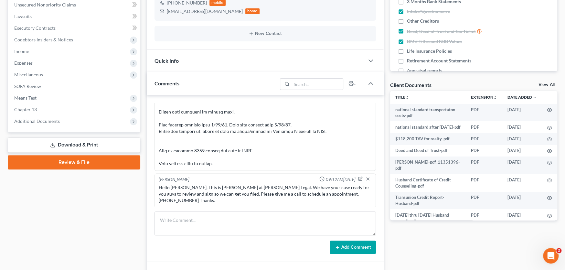
click at [89, 144] on link "Download & Print" at bounding box center [74, 144] width 133 height 15
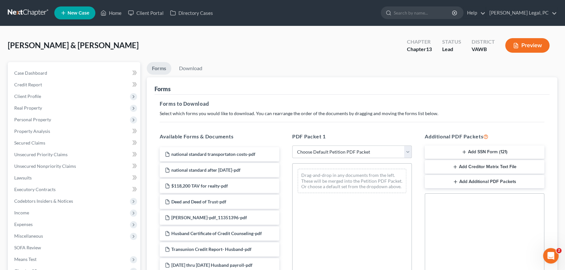
click at [354, 151] on select "Choose Default Petition PDF Packet Complete Bankruptcy Petition (all forms and …" at bounding box center [352, 152] width 120 height 13
select select "0"
click at [292, 146] on select "Choose Default Petition PDF Packet Complete Bankruptcy Petition (all forms and …" at bounding box center [352, 152] width 120 height 13
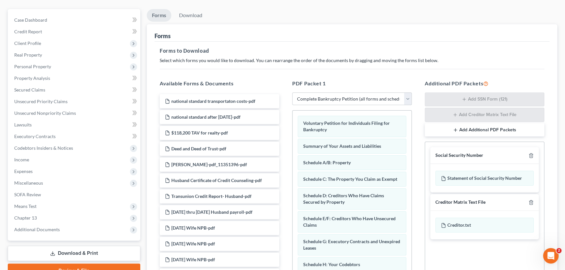
scroll to position [129, 0]
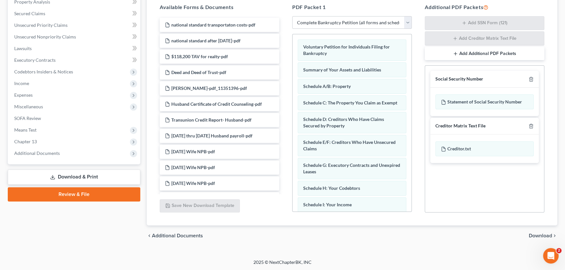
click at [538, 235] on span "Download" at bounding box center [540, 235] width 23 height 5
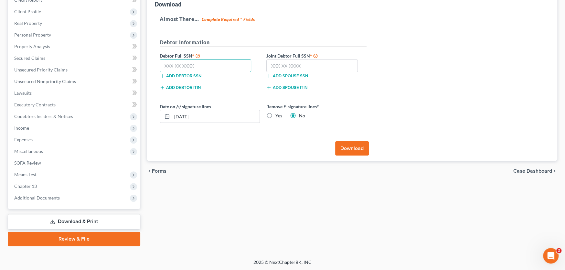
click at [198, 65] on input "text" at bounding box center [206, 66] width 92 height 13
click at [39, 197] on span "Additional Documents" at bounding box center [37, 197] width 46 height 5
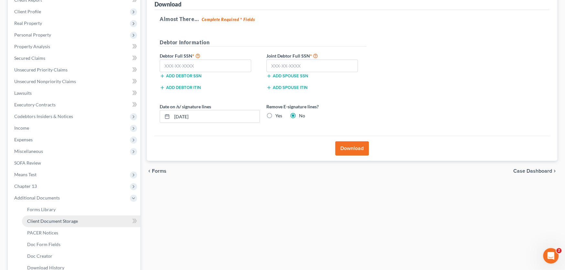
click at [53, 221] on span "Client Document Storage" at bounding box center [52, 220] width 51 height 5
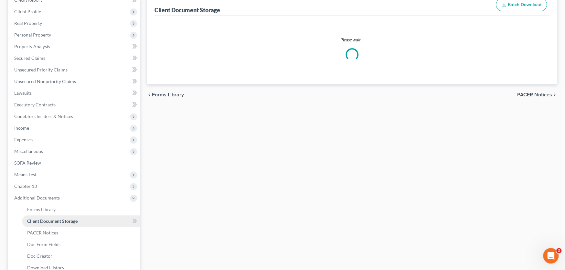
scroll to position [18, 0]
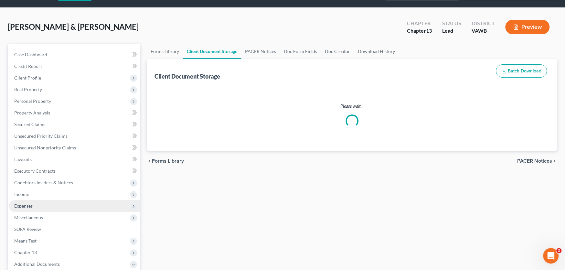
select select "0"
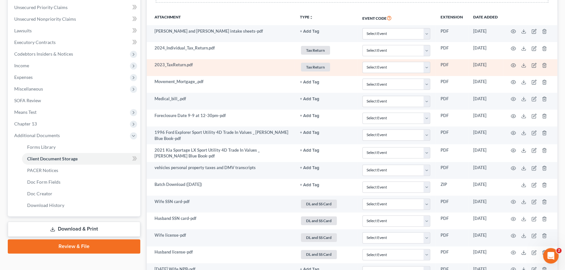
scroll to position [161, 0]
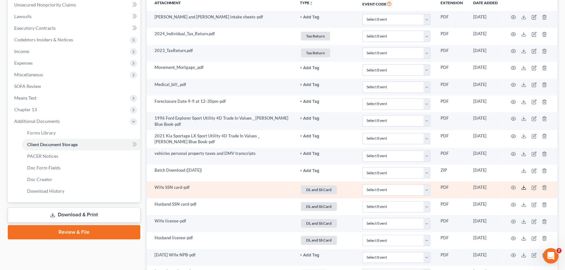
click at [525, 187] on icon at bounding box center [523, 187] width 5 height 5
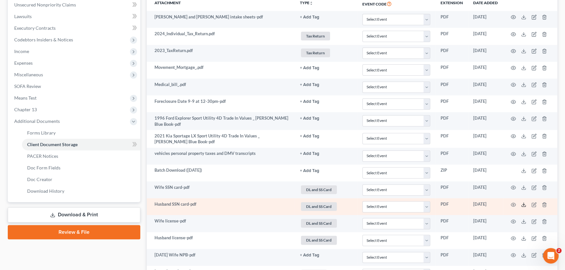
click at [525, 203] on icon at bounding box center [523, 204] width 5 height 5
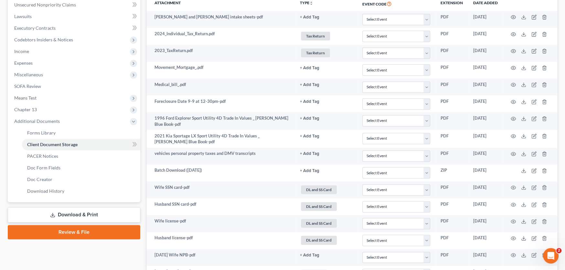
click at [91, 211] on link "Download & Print" at bounding box center [74, 214] width 133 height 15
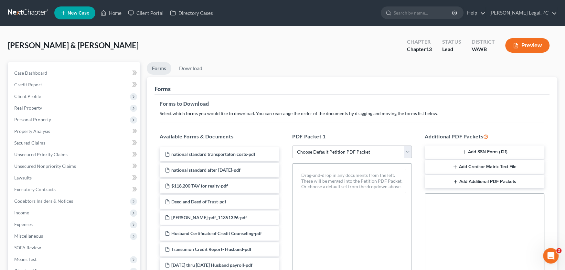
click at [386, 154] on select "Choose Default Petition PDF Packet Complete Bankruptcy Petition (all forms and …" at bounding box center [352, 152] width 120 height 13
select select "0"
click at [292, 146] on select "Choose Default Petition PDF Packet Complete Bankruptcy Petition (all forms and …" at bounding box center [352, 152] width 120 height 13
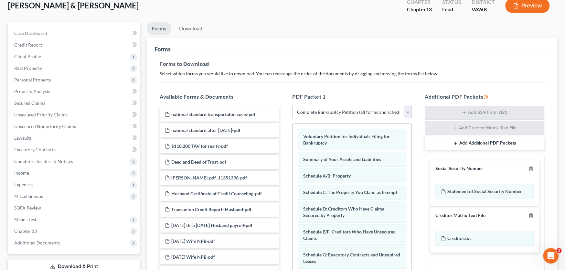
scroll to position [129, 0]
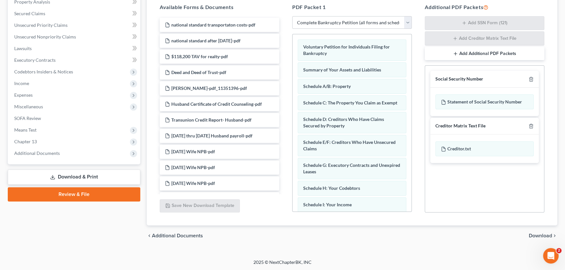
click at [545, 234] on span "Download" at bounding box center [540, 235] width 23 height 5
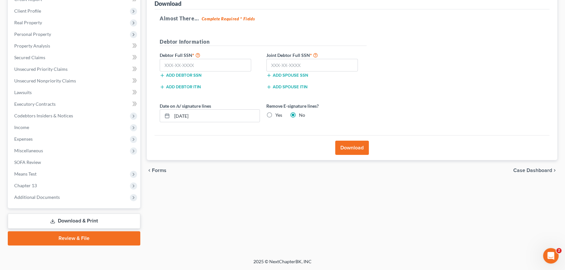
scroll to position [85, 0]
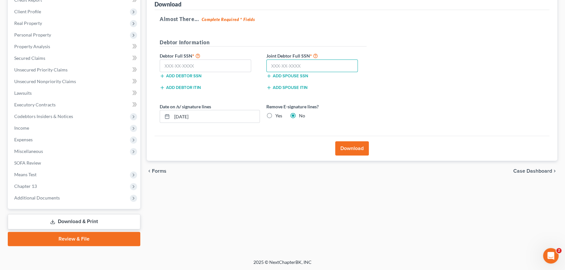
drag, startPoint x: 287, startPoint y: 67, endPoint x: 287, endPoint y: 63, distance: 3.9
click at [287, 64] on input "text" at bounding box center [313, 66] width 92 height 13
type input "224-45-3603"
click at [180, 67] on input "text" at bounding box center [206, 66] width 92 height 13
click at [200, 65] on input "226-41-0753" at bounding box center [206, 66] width 92 height 13
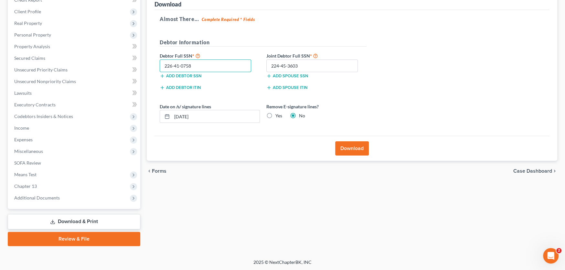
type input "226-41-0758"
click at [354, 146] on button "Download" at bounding box center [352, 148] width 34 height 14
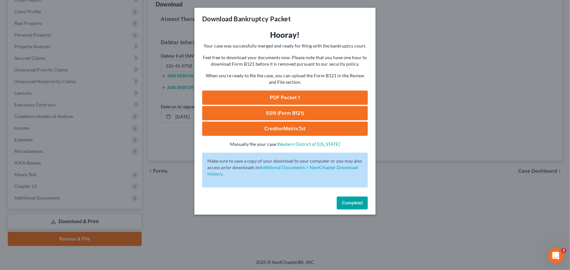
click at [266, 95] on link "PDF Packet 1" at bounding box center [285, 98] width 166 height 14
click at [279, 112] on link "SSN (Form B121)" at bounding box center [285, 113] width 166 height 14
click at [284, 129] on link "CreditorMatrix.txt" at bounding box center [285, 129] width 166 height 14
click at [362, 204] on span "Complete!" at bounding box center [352, 202] width 21 height 5
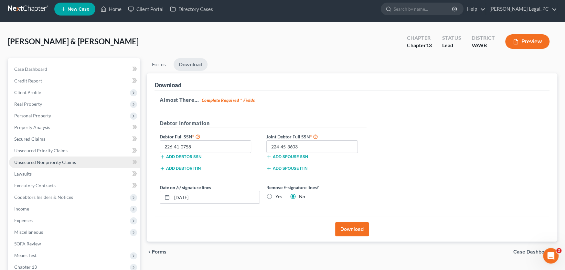
scroll to position [0, 0]
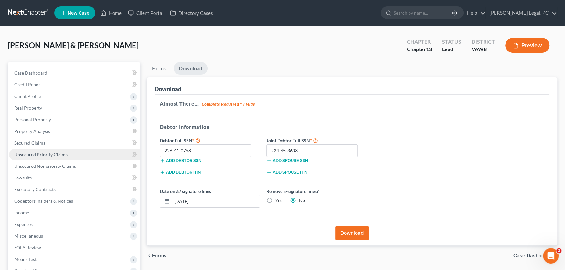
click at [35, 155] on span "Unsecured Priority Claims" at bounding box center [40, 154] width 53 height 5
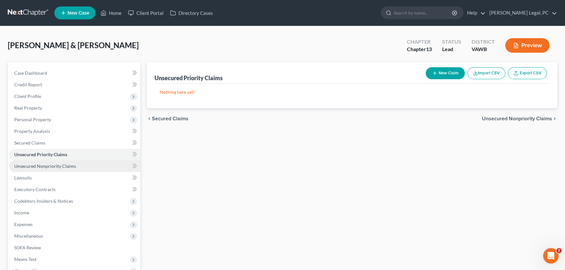
click at [35, 165] on span "Unsecured Nonpriority Claims" at bounding box center [45, 165] width 62 height 5
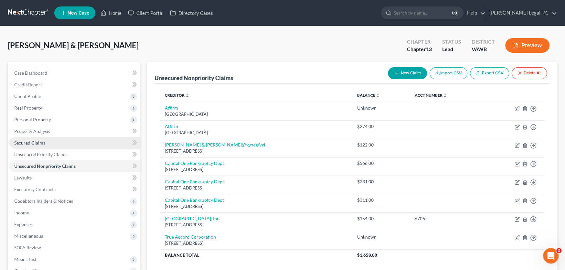
click at [34, 146] on link "Secured Claims" at bounding box center [74, 143] width 131 height 12
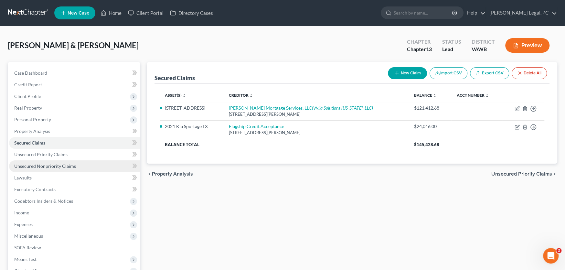
click at [34, 166] on span "Unsecured Nonpriority Claims" at bounding box center [45, 165] width 62 height 5
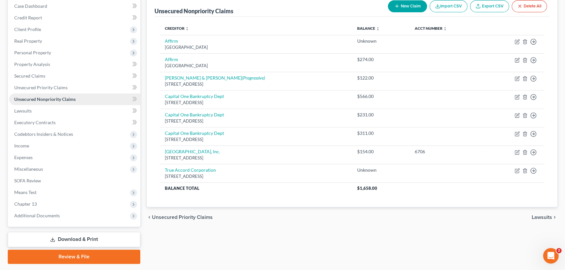
scroll to position [52, 0]
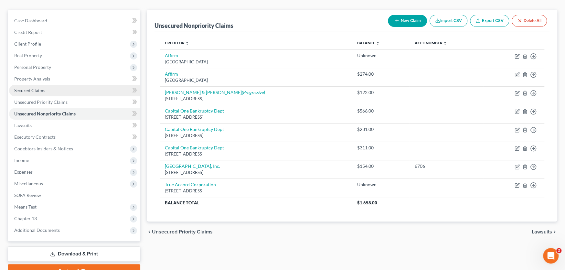
click at [34, 92] on link "Secured Claims" at bounding box center [74, 91] width 131 height 12
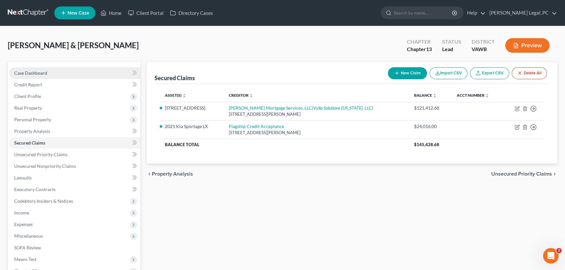
click at [27, 72] on span "Case Dashboard" at bounding box center [30, 72] width 33 height 5
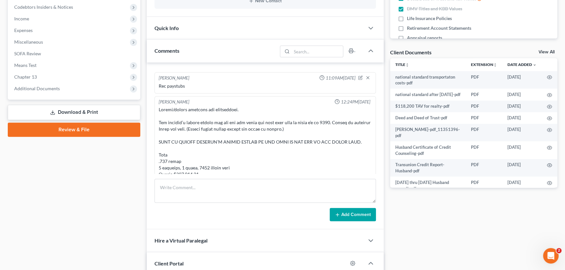
scroll to position [772, 0]
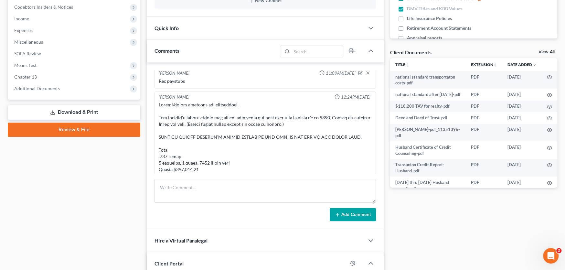
click at [159, 110] on div at bounding box center [265, 231] width 213 height 259
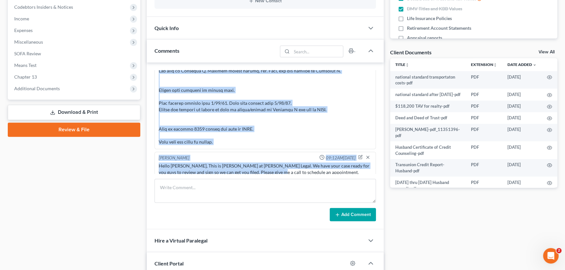
scroll to position [997, 0]
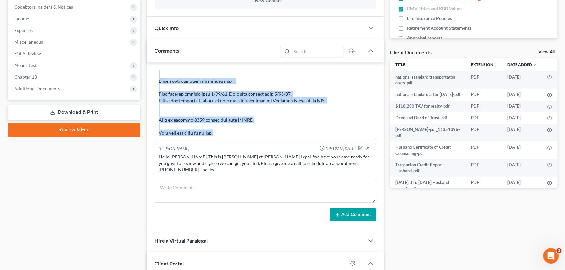
drag, startPoint x: 158, startPoint y: 110, endPoint x: 267, endPoint y: 140, distance: 112.4
click at [267, 137] on div at bounding box center [266, 6] width 216 height 261
copy div "Update/insert attorney fee information. The husband’s credit report was cut off…"
click at [237, 127] on div at bounding box center [265, 6] width 213 height 259
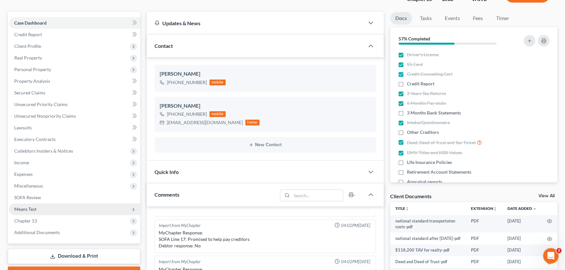
scroll to position [0, 0]
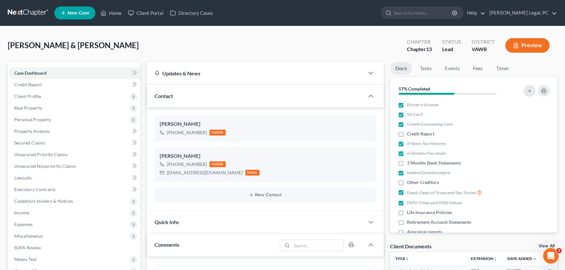
drag, startPoint x: 16, startPoint y: 10, endPoint x: 65, endPoint y: 32, distance: 54.4
click at [16, 10] on link at bounding box center [28, 13] width 41 height 12
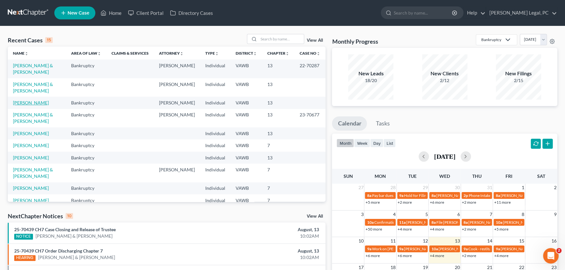
click at [21, 100] on link "[PERSON_NAME]" at bounding box center [31, 102] width 36 height 5
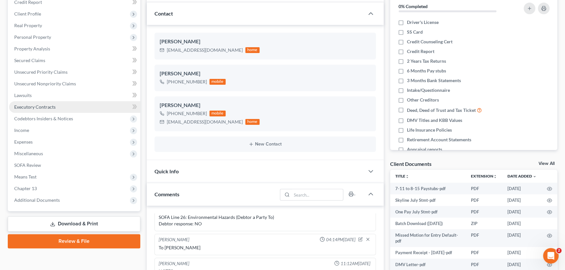
scroll to position [97, 0]
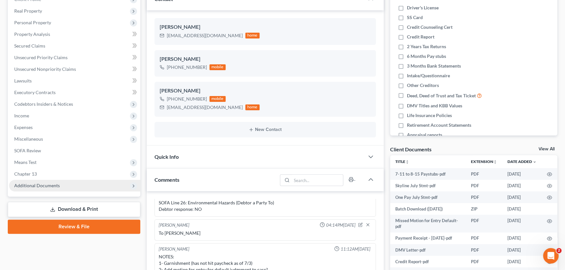
click at [47, 188] on span "Additional Documents" at bounding box center [74, 186] width 131 height 12
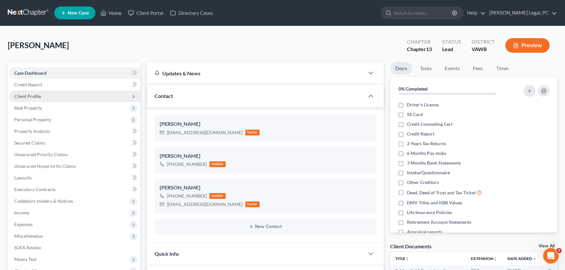
scroll to position [0, 0]
click at [34, 94] on span "Client Profile" at bounding box center [27, 95] width 27 height 5
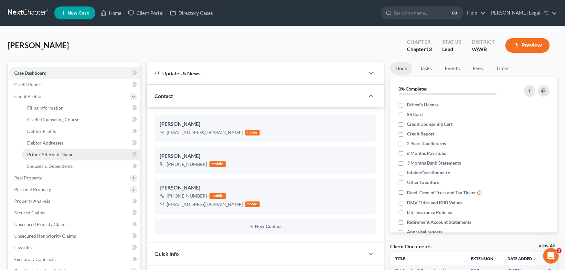
click at [42, 153] on span "Prior / Alternate Names" at bounding box center [51, 154] width 48 height 5
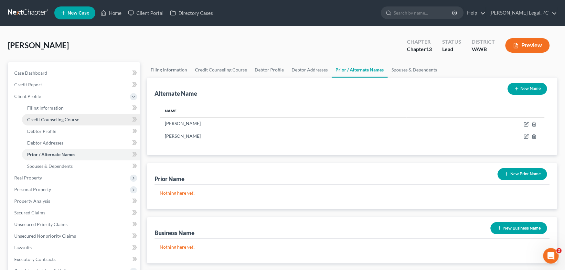
click at [46, 119] on span "Credit Counseling Course" at bounding box center [53, 119] width 52 height 5
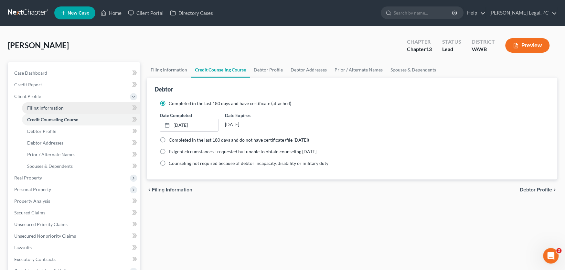
click at [44, 110] on link "Filing Information" at bounding box center [81, 108] width 118 height 12
select select "1"
select select "0"
select select "3"
select select "0"
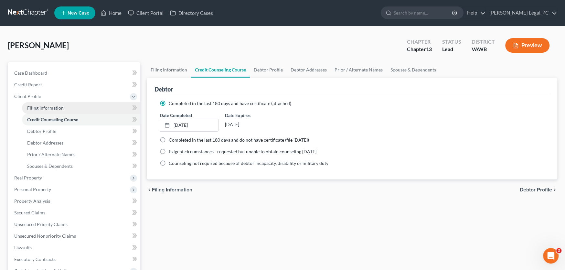
select select "48"
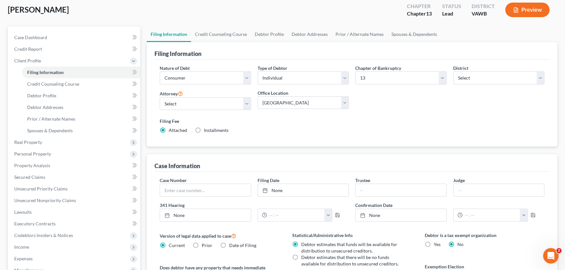
scroll to position [32, 0]
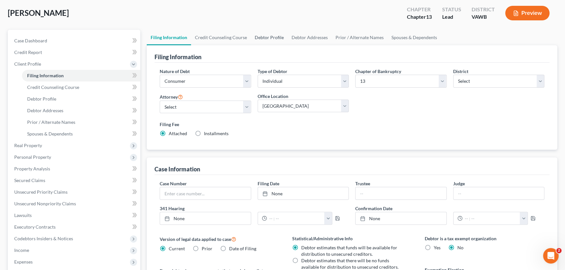
click at [254, 36] on link "Debtor Profile" at bounding box center [269, 38] width 37 height 16
select select "0"
select select "2"
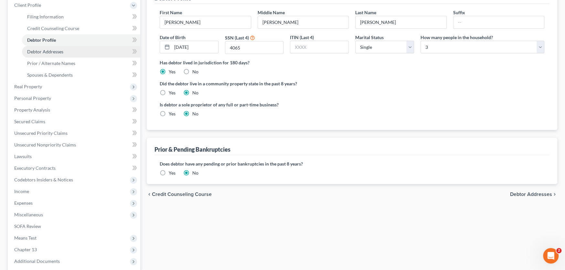
scroll to position [154, 0]
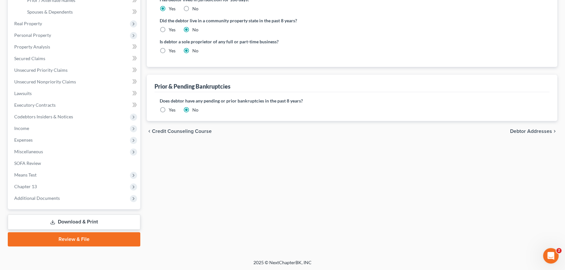
click at [66, 240] on link "Review & File" at bounding box center [74, 239] width 133 height 14
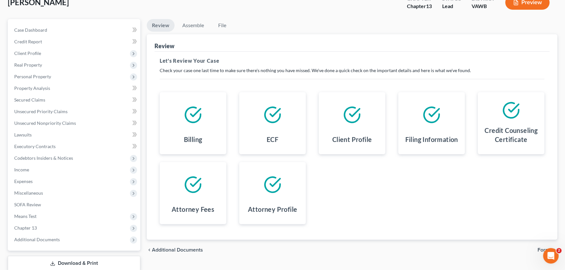
scroll to position [85, 0]
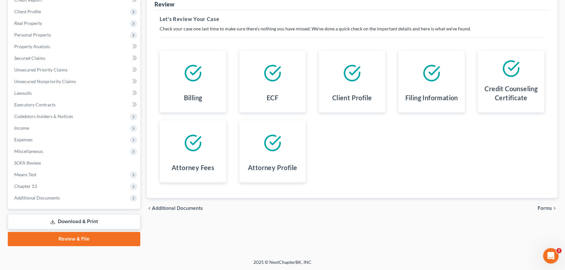
click at [547, 206] on span "Forms" at bounding box center [545, 208] width 15 height 5
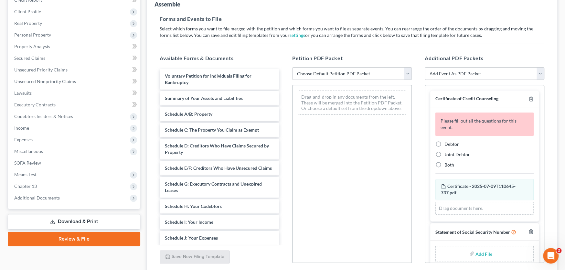
click at [397, 70] on select "Choose Default Petition PDF Packet Complete Bankruptcy Petition (all forms and …" at bounding box center [352, 73] width 120 height 13
select select "0"
click at [292, 67] on select "Choose Default Petition PDF Packet Complete Bankruptcy Petition (all forms and …" at bounding box center [352, 73] width 120 height 13
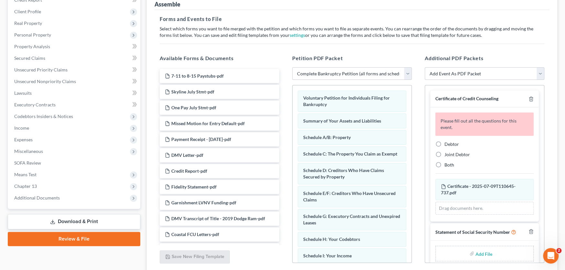
click at [445, 145] on label "Debtor" at bounding box center [452, 144] width 15 height 6
click at [447, 145] on input "Debtor" at bounding box center [449, 143] width 4 height 4
radio input "true"
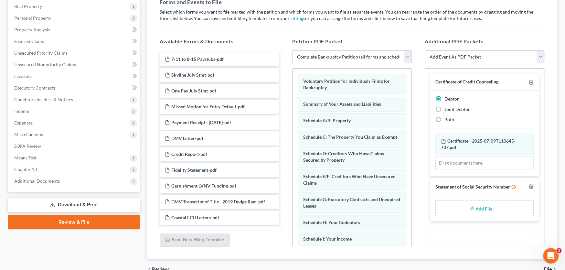
scroll to position [117, 0]
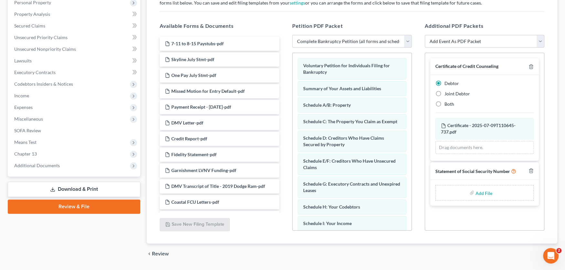
click at [483, 194] on input "file" at bounding box center [484, 193] width 16 height 12
click at [81, 190] on link "Download & Print" at bounding box center [74, 189] width 133 height 15
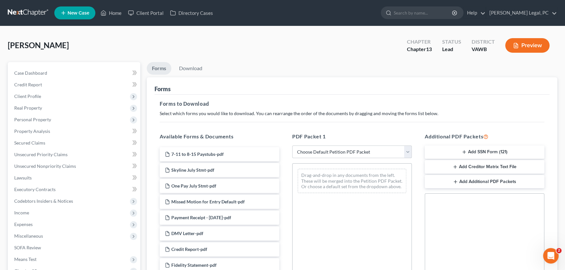
click at [341, 151] on select "Choose Default Petition PDF Packet Complete Bankruptcy Petition (all forms and …" at bounding box center [352, 152] width 120 height 13
click at [485, 151] on button "Add SSN Form (121)" at bounding box center [485, 153] width 120 height 14
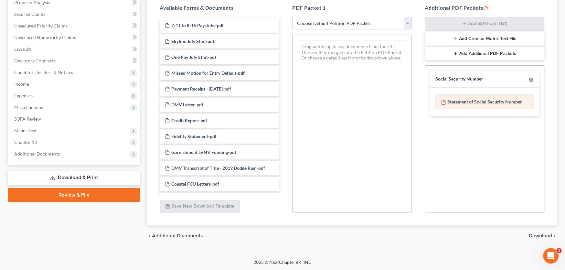
scroll to position [129, 0]
click at [487, 104] on div "Statement of Social Security Number" at bounding box center [485, 101] width 98 height 15
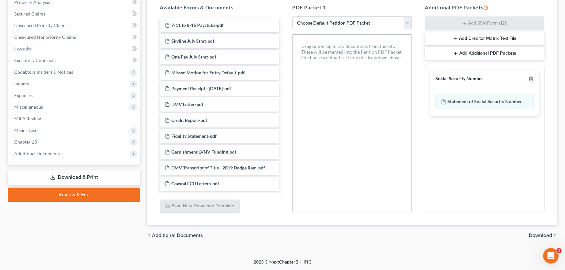
click at [538, 235] on span "Download" at bounding box center [540, 235] width 23 height 5
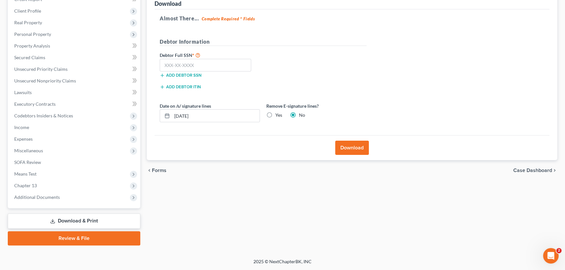
scroll to position [85, 0]
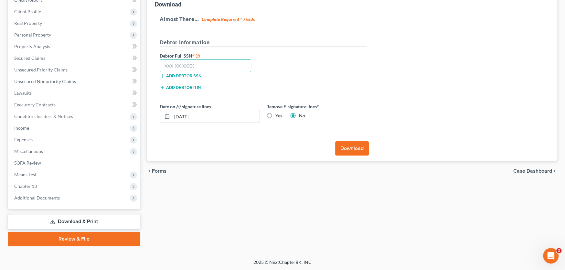
click at [210, 67] on input "text" at bounding box center [206, 66] width 92 height 13
type input "229-29-4065"
click at [358, 153] on button "Download" at bounding box center [352, 148] width 34 height 14
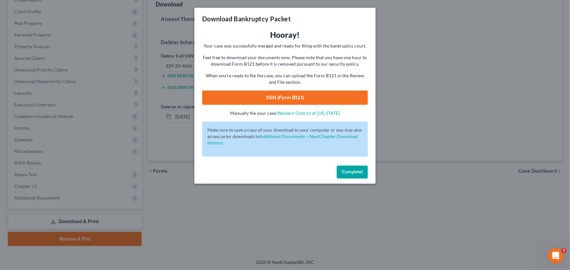
click at [294, 98] on link "SSN (Form B121)" at bounding box center [285, 98] width 166 height 14
click at [356, 169] on span "Complete!" at bounding box center [352, 171] width 21 height 5
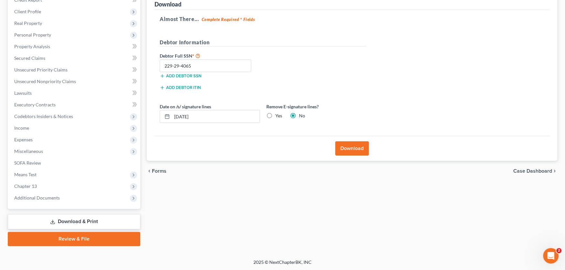
click at [60, 238] on link "Review & File" at bounding box center [74, 239] width 133 height 14
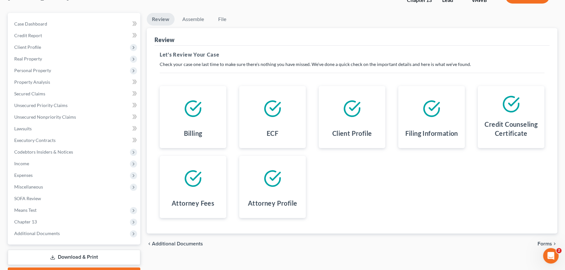
scroll to position [85, 0]
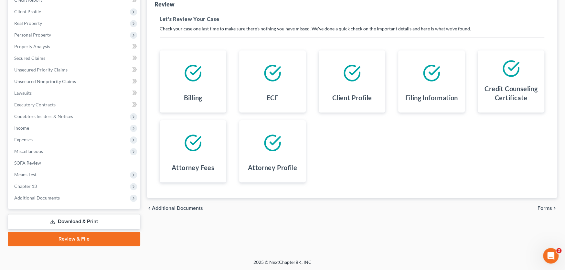
click at [542, 206] on span "Forms" at bounding box center [545, 208] width 15 height 5
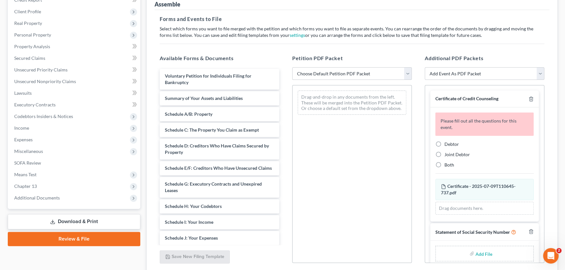
click at [356, 75] on select "Choose Default Petition PDF Packet Complete Bankruptcy Petition (all forms and …" at bounding box center [352, 73] width 120 height 13
select select "0"
click at [292, 67] on select "Choose Default Petition PDF Packet Complete Bankruptcy Petition (all forms and …" at bounding box center [352, 73] width 120 height 13
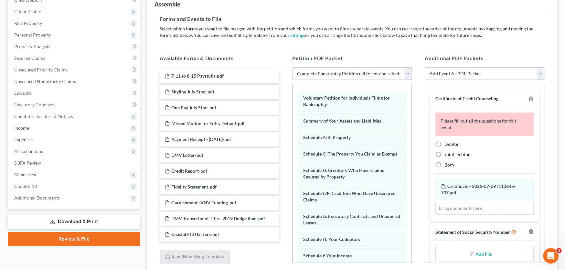
click at [444, 144] on div "Debtor" at bounding box center [485, 144] width 98 height 6
click at [445, 142] on label "Debtor" at bounding box center [452, 144] width 15 height 6
click at [447, 142] on input "Debtor" at bounding box center [449, 143] width 4 height 4
radio input "true"
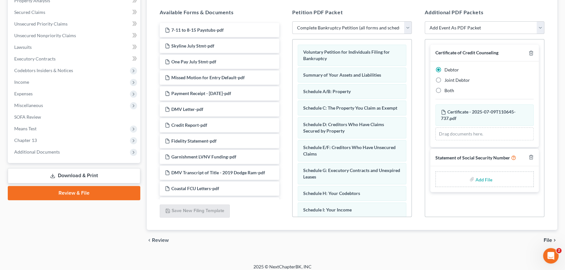
scroll to position [135, 0]
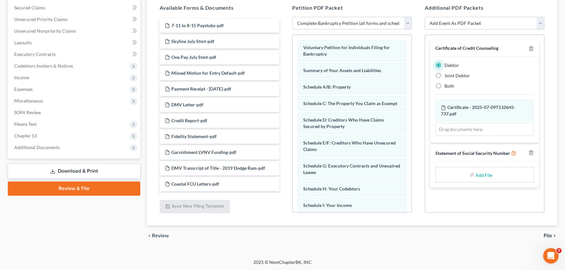
click at [481, 171] on input "file" at bounding box center [484, 175] width 16 height 12
type input "C:\fakepath\stmt of SSN form B121-Dalton.pdf"
click at [548, 233] on span "File" at bounding box center [548, 235] width 8 height 5
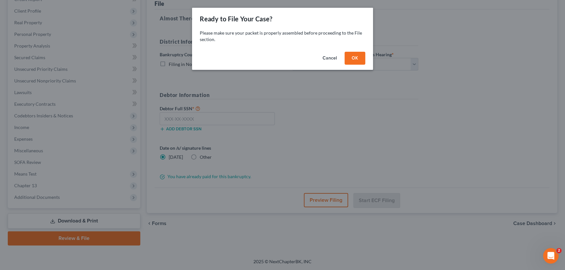
scroll to position [85, 0]
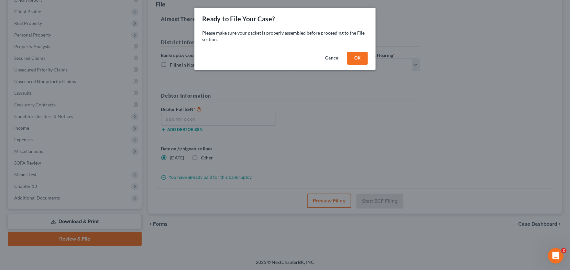
click at [352, 55] on button "OK" at bounding box center [357, 58] width 21 height 13
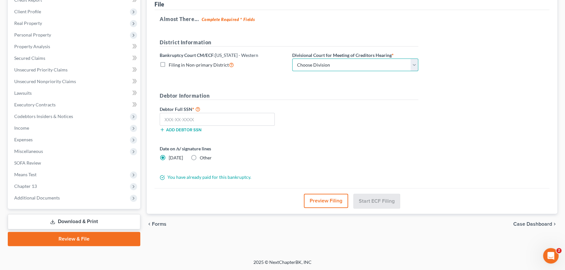
click at [351, 62] on select "Choose Division Roanoke Lynchburg Harrisonburg Lynchburg/ Roanoke Norfolk" at bounding box center [355, 65] width 126 height 13
select select "0"
click at [292, 59] on select "Choose Division Roanoke Lynchburg Harrisonburg Lynchburg/ Roanoke Norfolk" at bounding box center [355, 65] width 126 height 13
click at [208, 115] on input "text" at bounding box center [217, 119] width 115 height 13
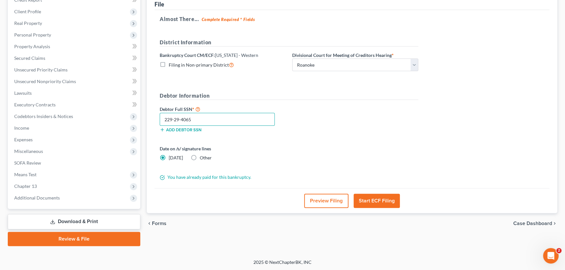
type input "229-29-4065"
click at [385, 202] on button "Start ECF Filing" at bounding box center [377, 201] width 46 height 14
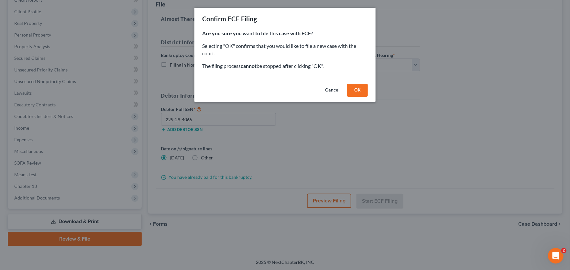
click at [364, 92] on button "OK" at bounding box center [357, 90] width 21 height 13
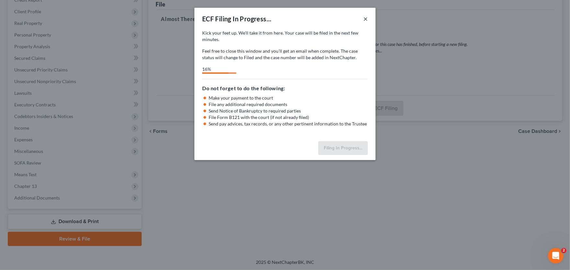
click at [364, 18] on button "×" at bounding box center [365, 19] width 5 height 8
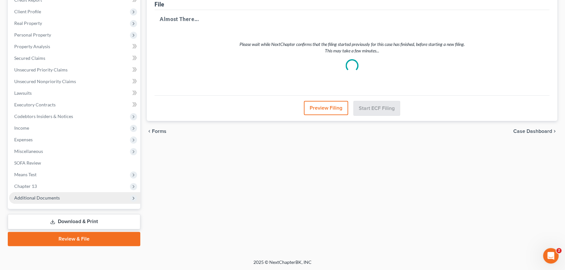
click at [63, 198] on span "Additional Documents" at bounding box center [74, 198] width 131 height 12
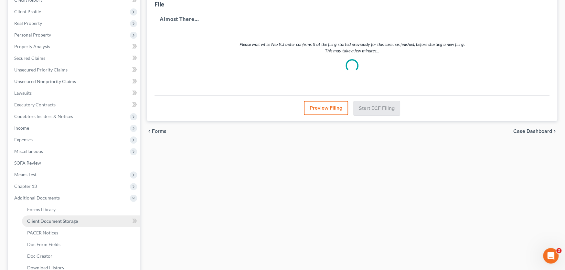
click at [63, 219] on span "Client Document Storage" at bounding box center [52, 220] width 51 height 5
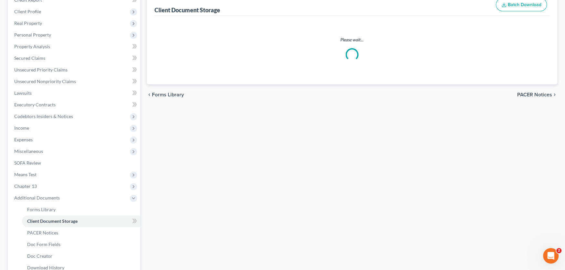
scroll to position [37, 0]
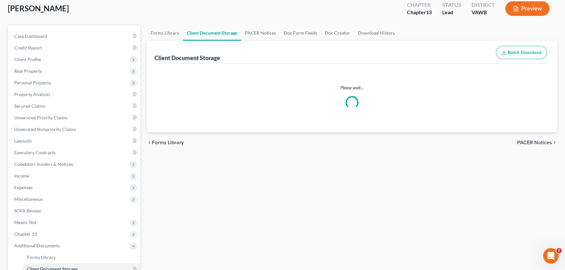
select select "0"
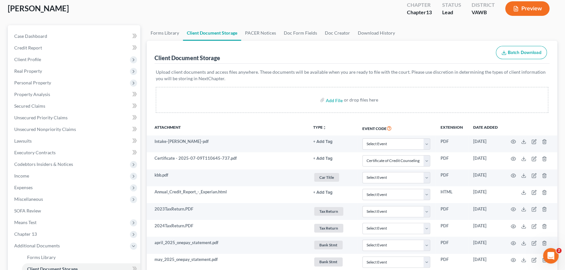
scroll to position [0, 0]
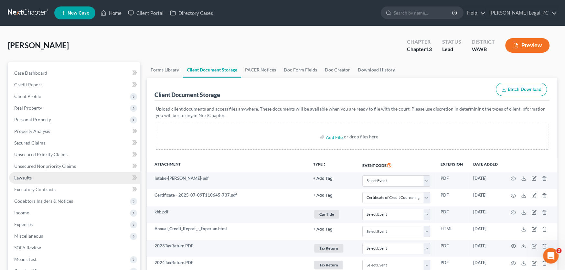
select select "0"
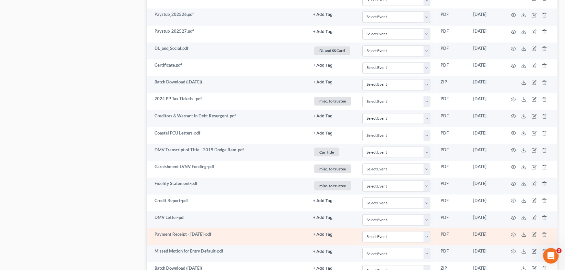
scroll to position [964, 0]
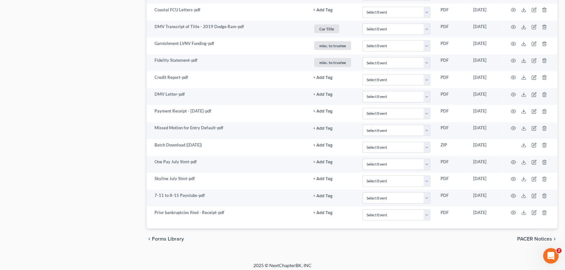
select select "0"
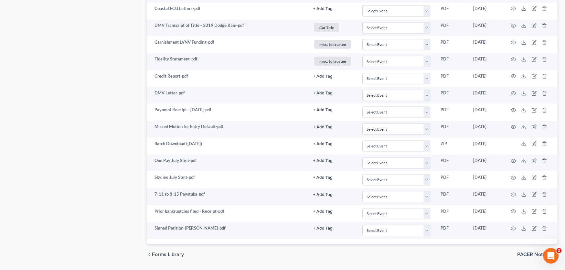
select select "0"
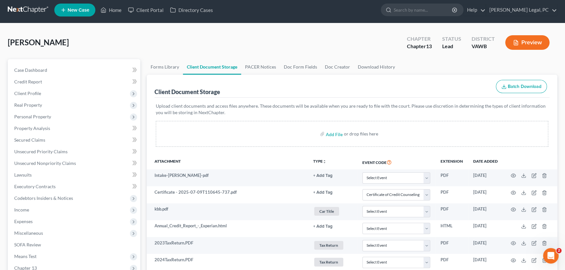
scroll to position [0, 0]
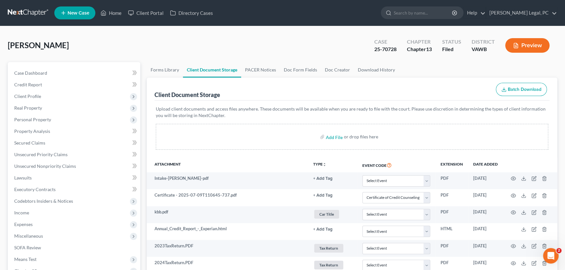
click at [25, 14] on link at bounding box center [28, 13] width 41 height 12
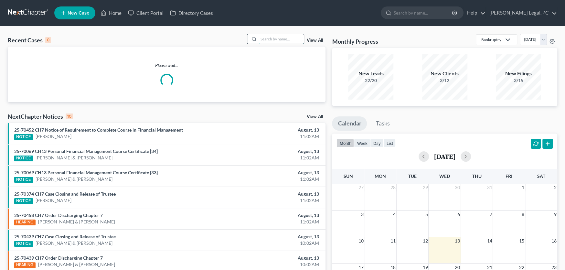
click at [273, 36] on input "search" at bounding box center [281, 38] width 45 height 9
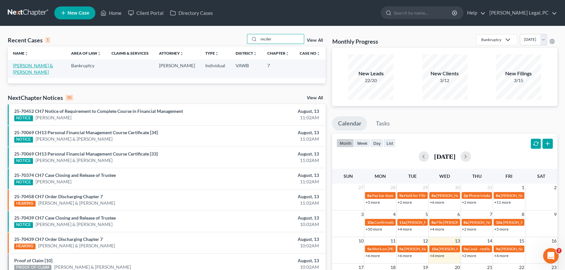
type input "mcder"
click at [22, 65] on link "[PERSON_NAME] & [PERSON_NAME]" at bounding box center [33, 69] width 40 height 12
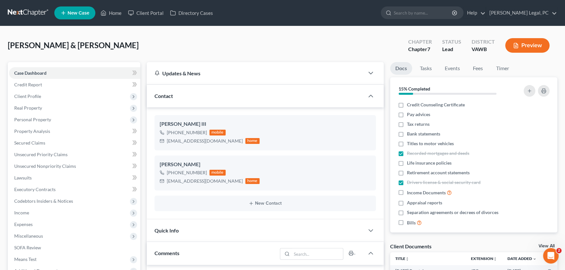
scroll to position [657, 0]
click at [35, 14] on link at bounding box center [28, 13] width 41 height 12
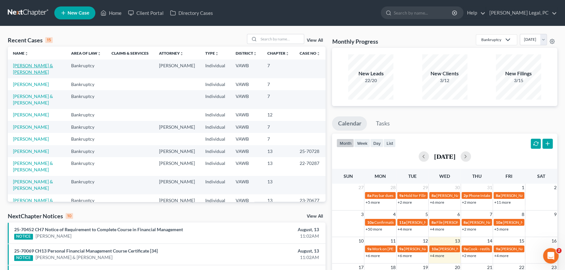
click at [51, 67] on link "[PERSON_NAME] & [PERSON_NAME]" at bounding box center [33, 69] width 40 height 12
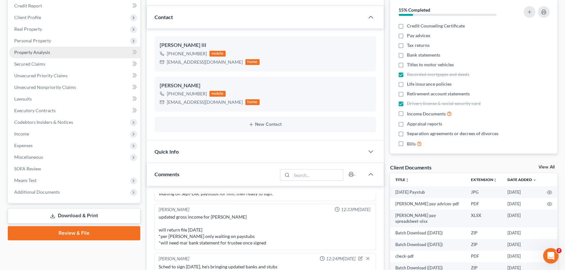
scroll to position [97, 0]
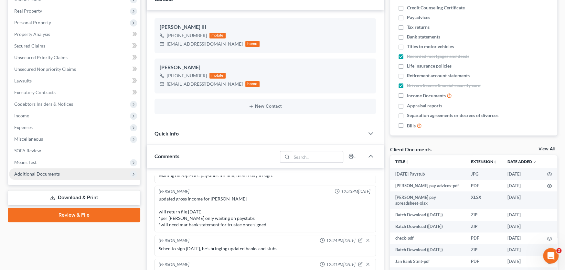
click at [45, 172] on span "Additional Documents" at bounding box center [37, 173] width 46 height 5
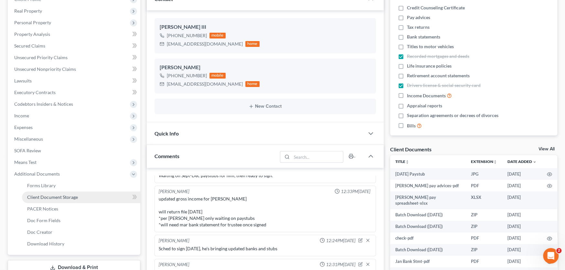
click at [56, 197] on span "Client Document Storage" at bounding box center [52, 196] width 51 height 5
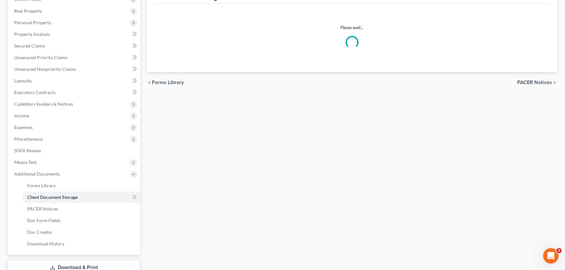
scroll to position [25, 0]
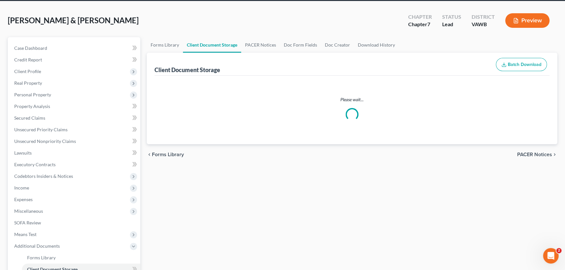
select select "0"
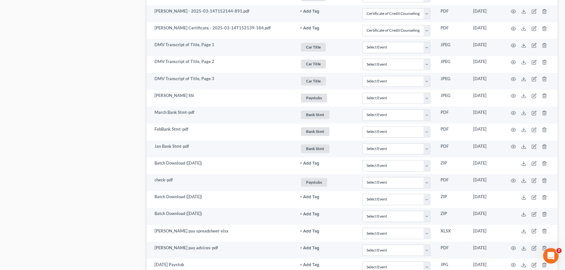
scroll to position [615, 0]
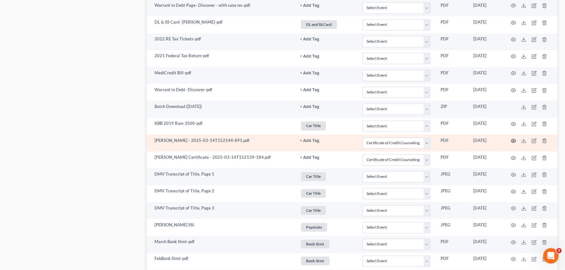
click at [512, 138] on icon "button" at bounding box center [513, 140] width 5 height 5
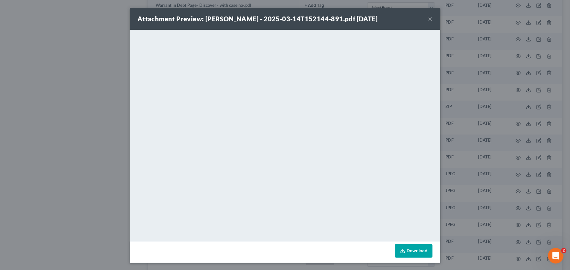
click at [428, 20] on button "×" at bounding box center [430, 19] width 5 height 8
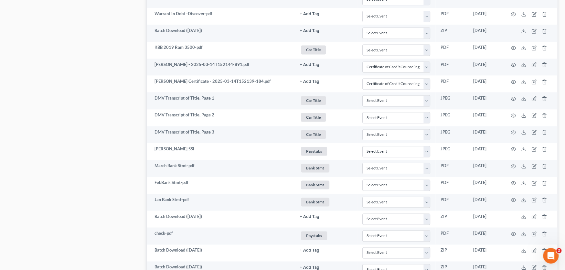
scroll to position [679, 0]
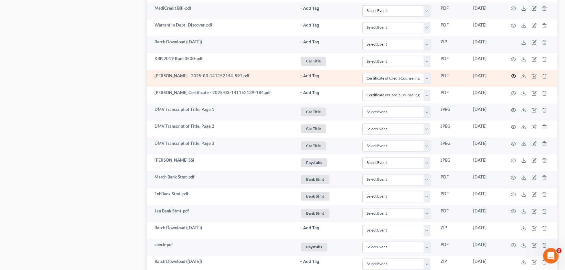
click at [514, 73] on icon "button" at bounding box center [513, 75] width 5 height 5
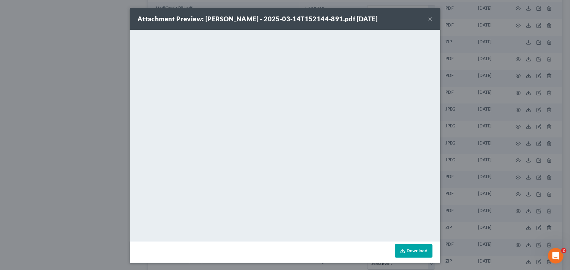
click at [428, 18] on button "×" at bounding box center [430, 19] width 5 height 8
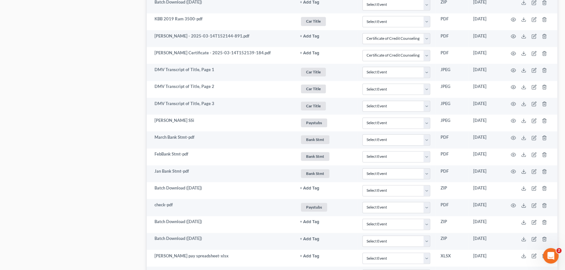
scroll to position [795, 0]
